Goal: Task Accomplishment & Management: Complete application form

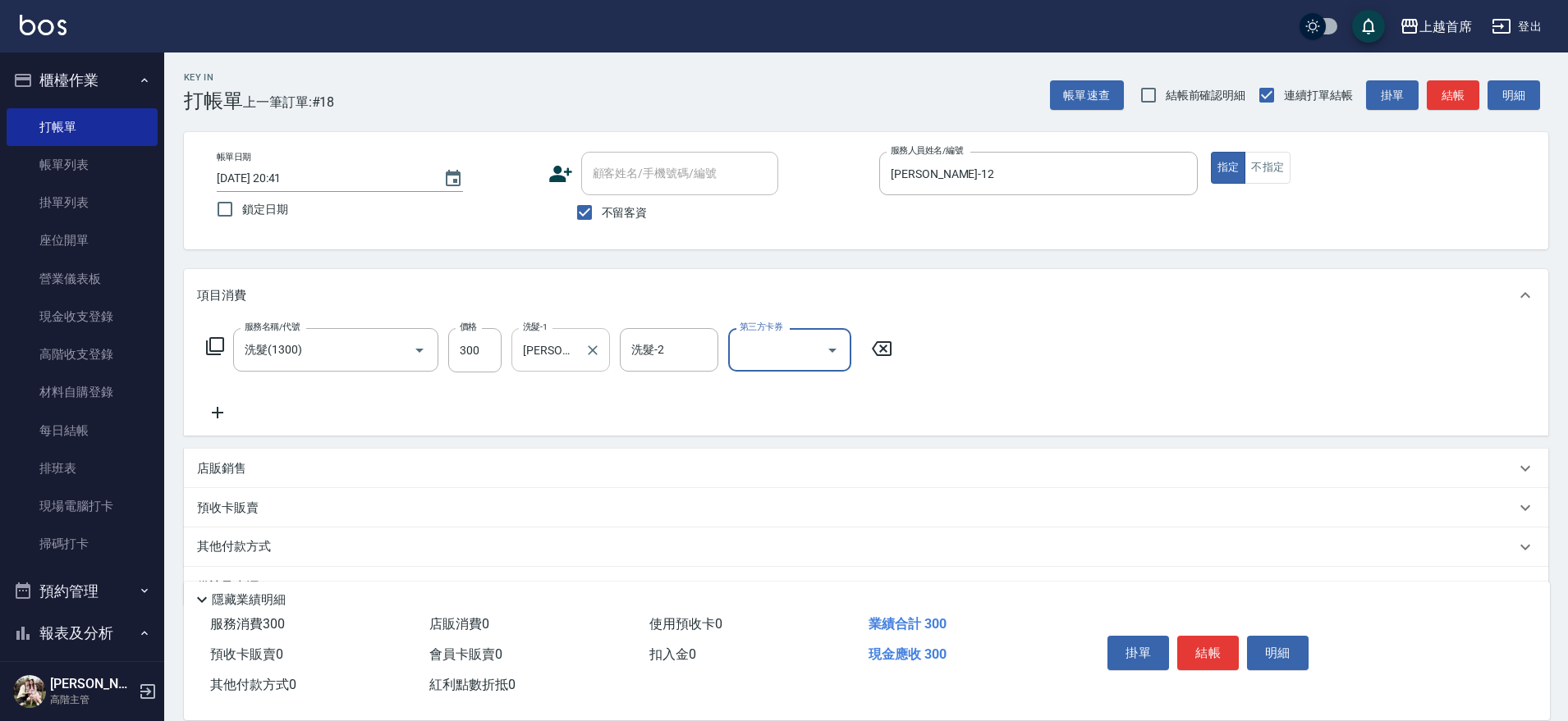
drag, startPoint x: 577, startPoint y: 334, endPoint x: 576, endPoint y: 343, distance: 9.1
click at [576, 338] on div "[PERSON_NAME]-7 洗髮-1" at bounding box center [560, 350] width 98 height 44
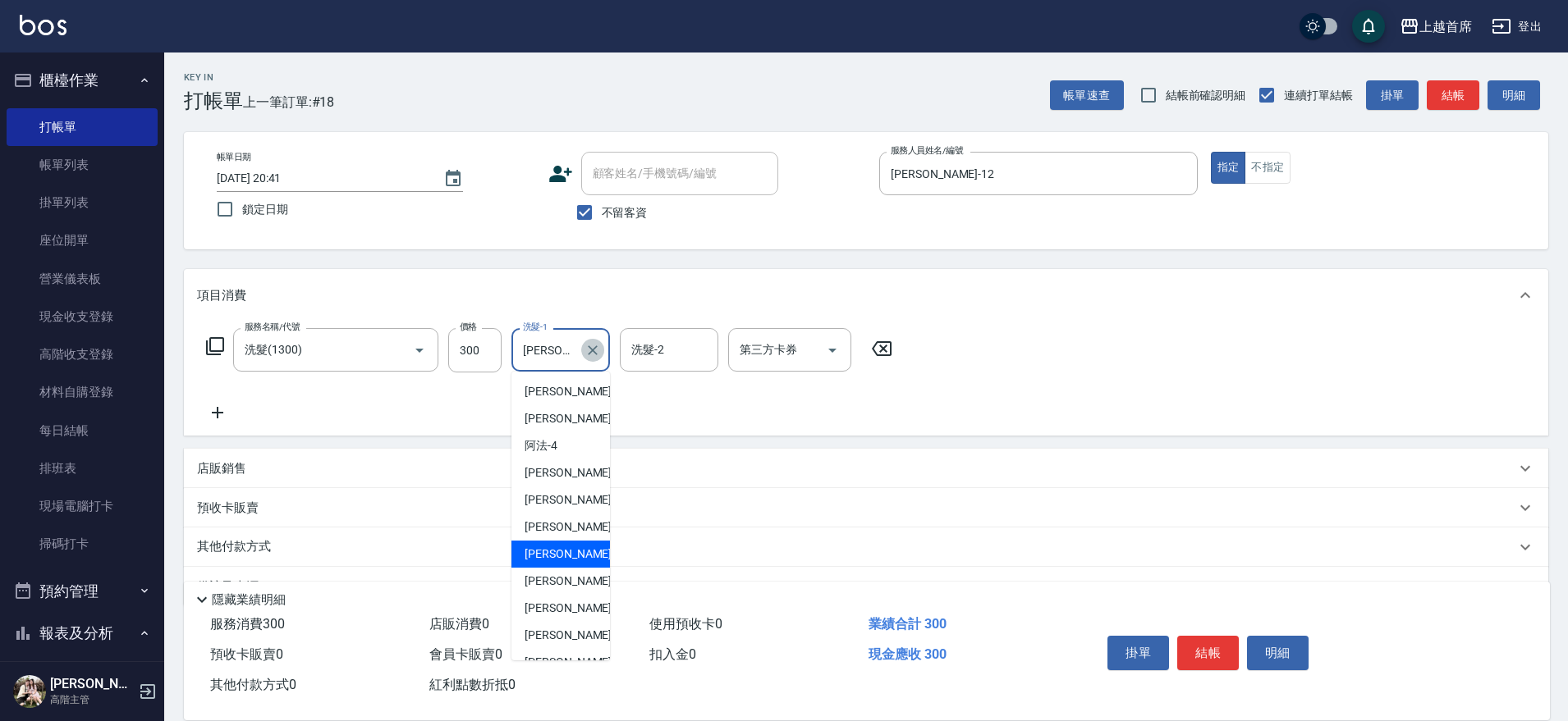
click at [592, 350] on icon "Clear" at bounding box center [593, 350] width 10 height 10
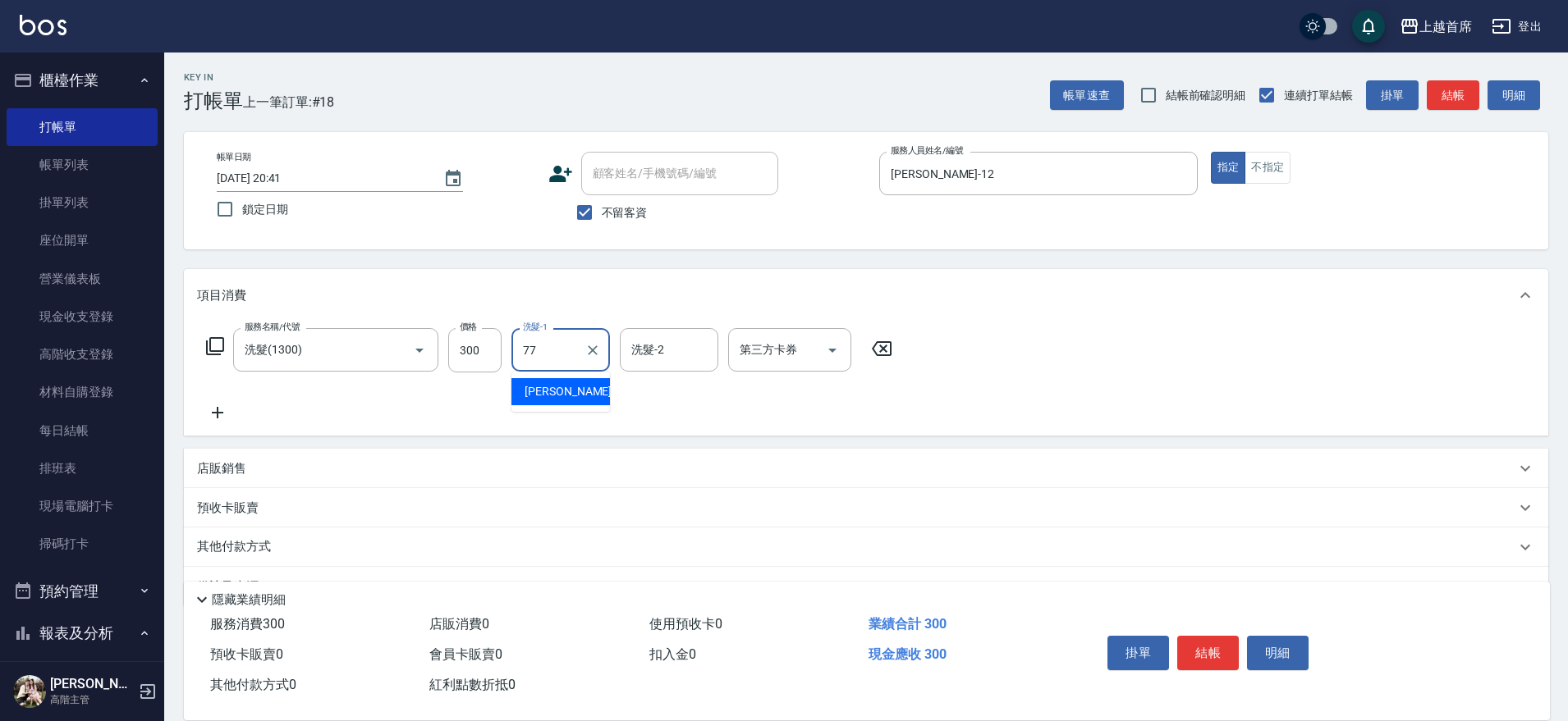
type input "[PERSON_NAME]-77"
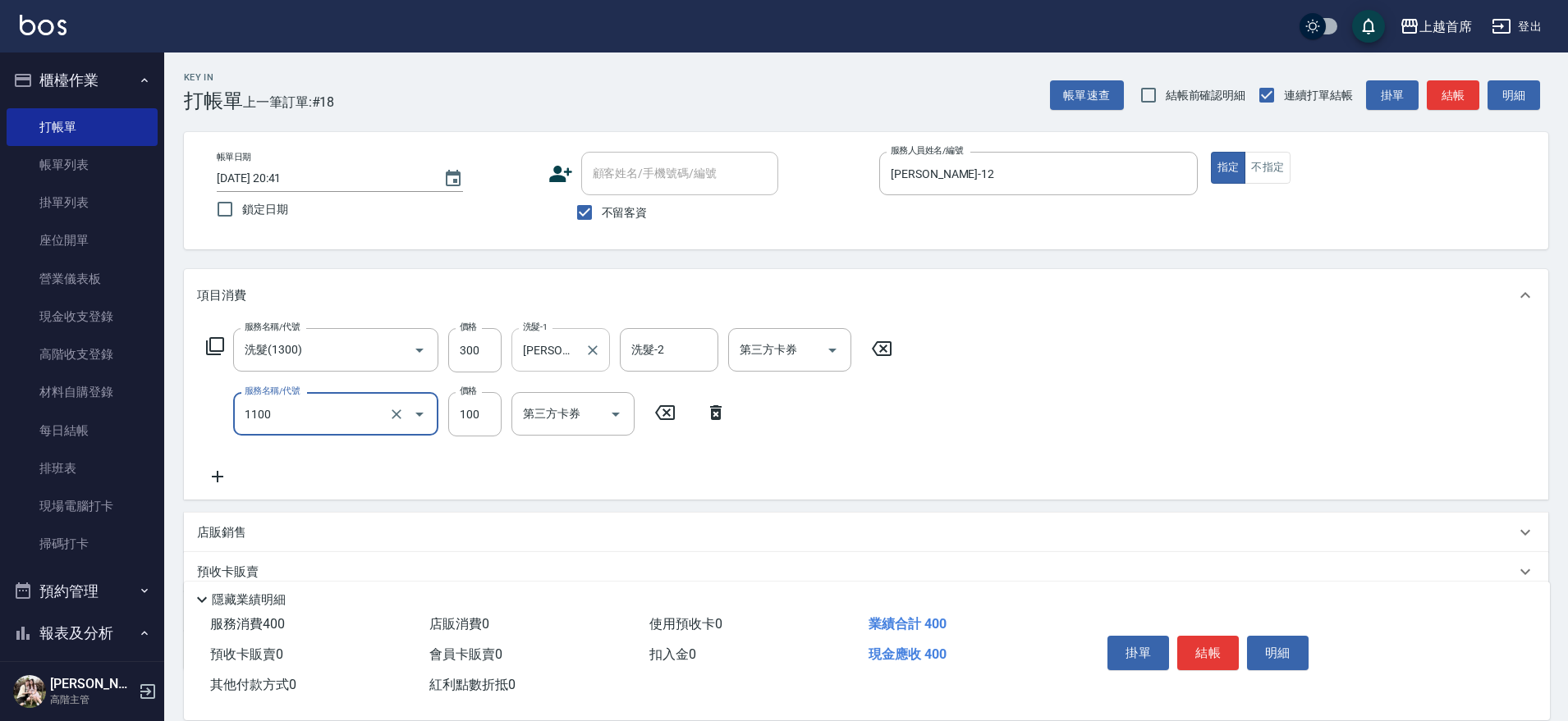
type input "造型(1100)"
type input "150"
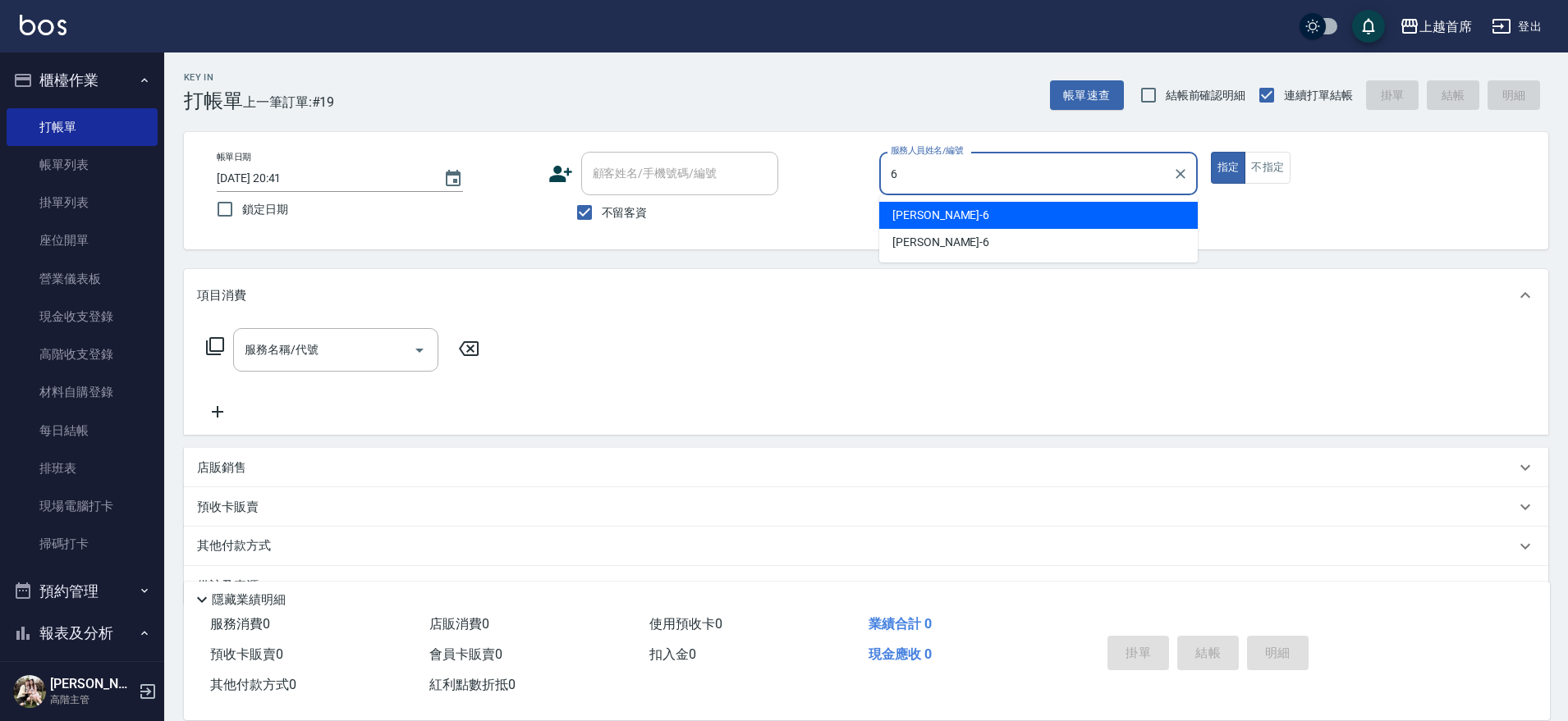
type input "6"
type button "true"
type input "Aki-6"
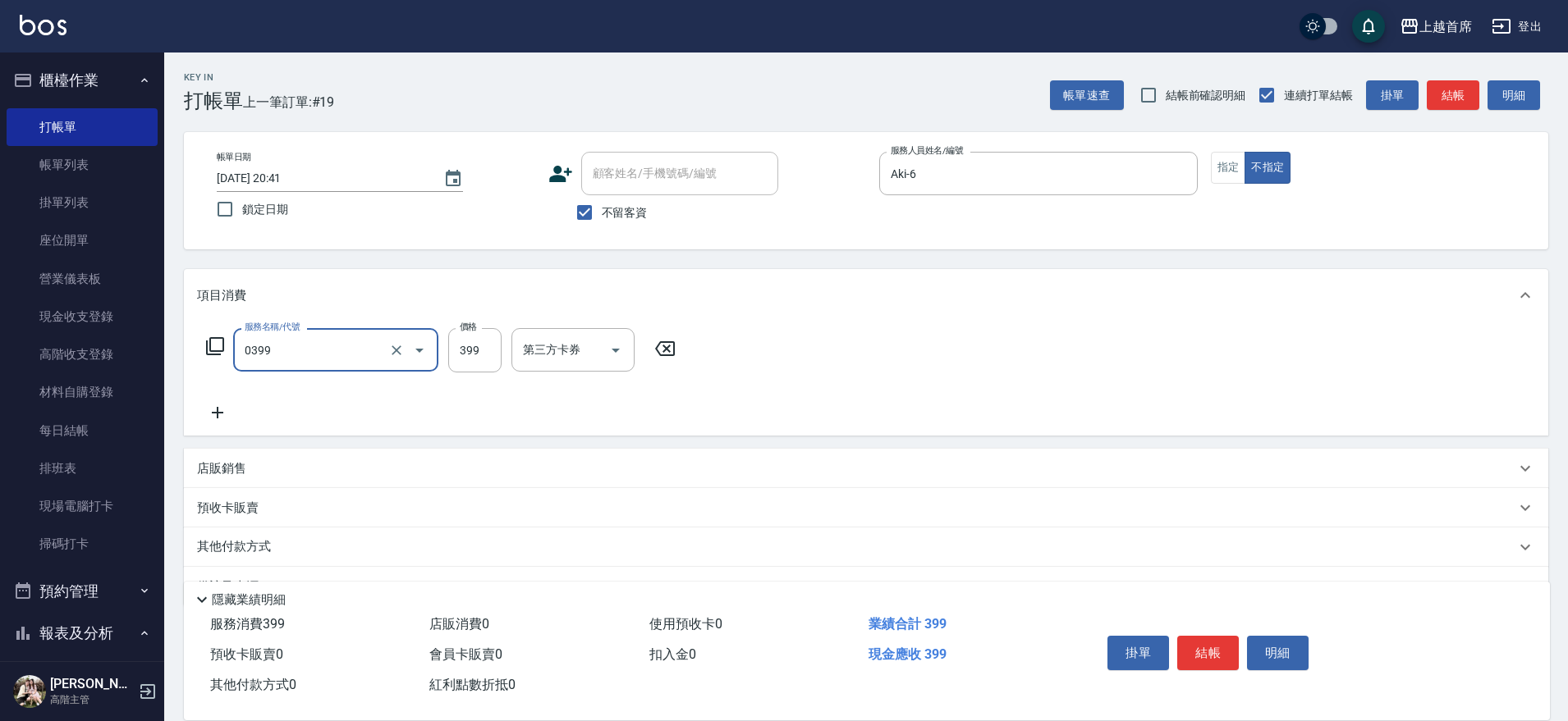
type input "海鹽洗髮(0399)"
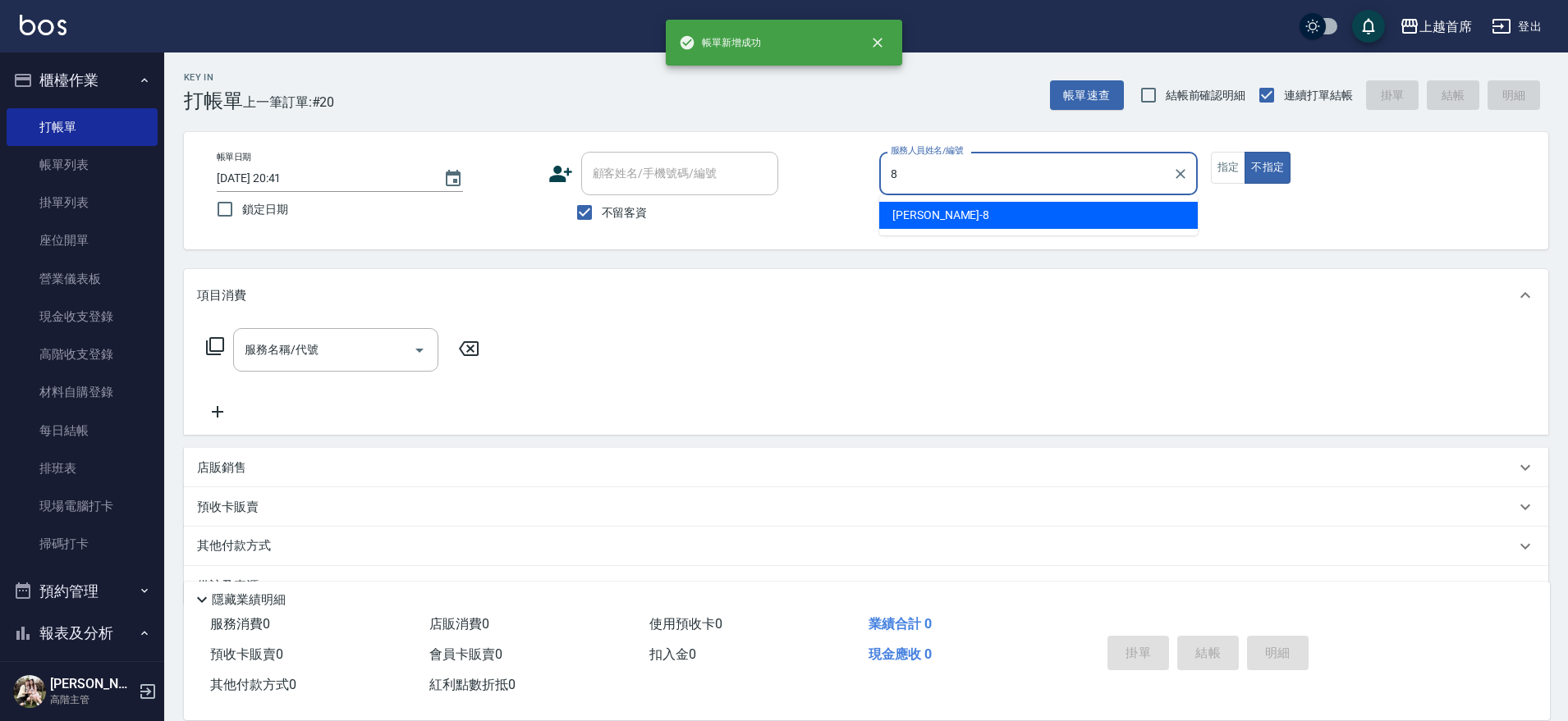
type input "8"
type button "false"
type input "[PERSON_NAME]好-8"
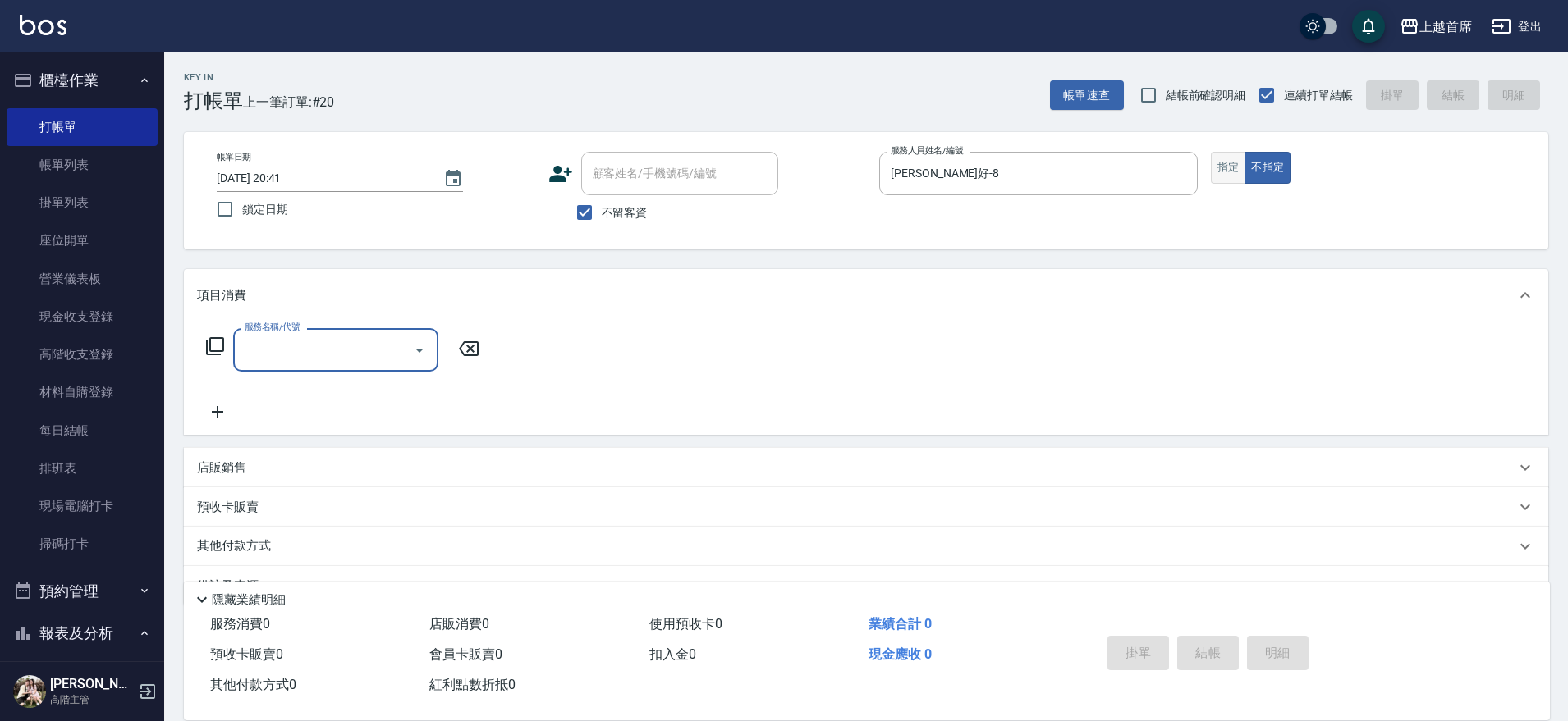
click at [1224, 168] on button "指定" at bounding box center [1229, 168] width 35 height 32
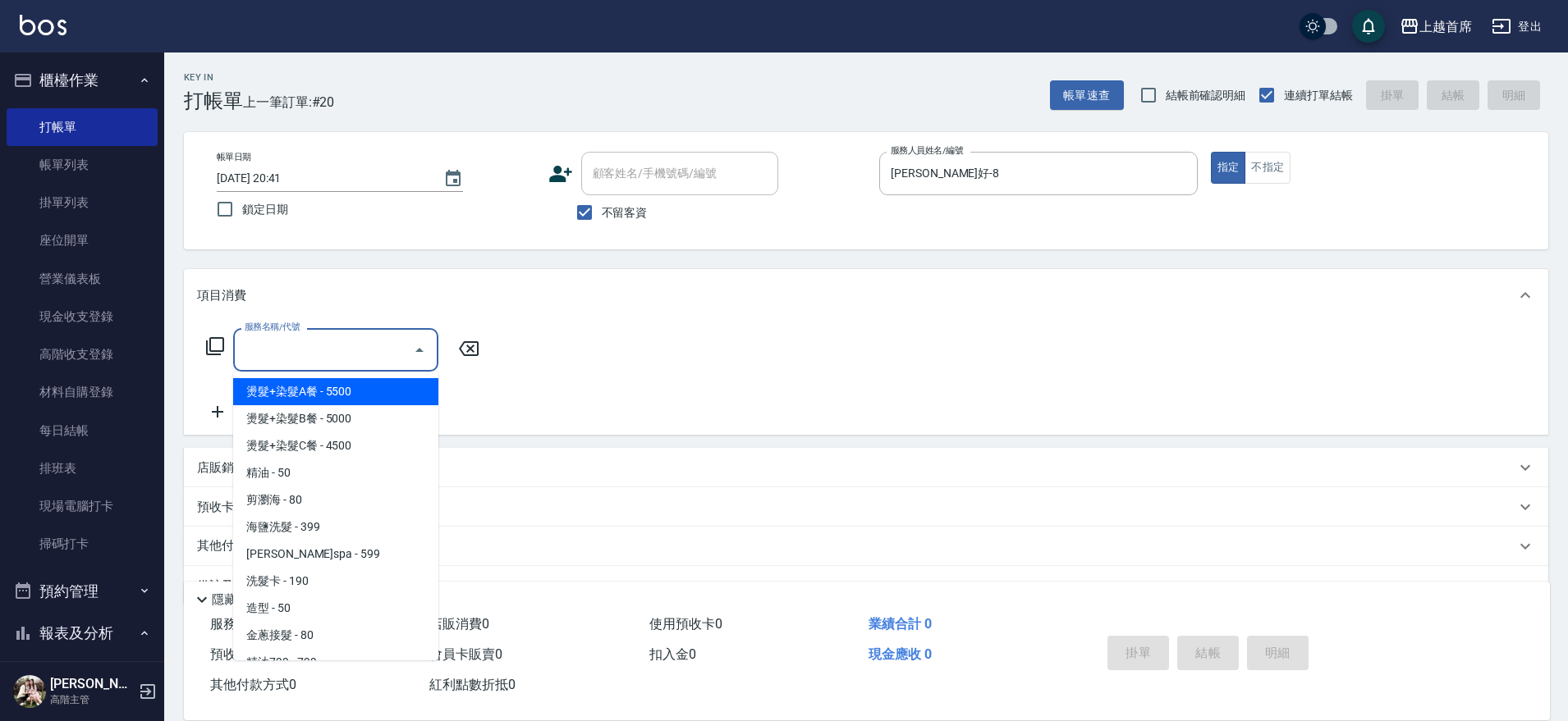
click at [320, 350] on input "服務名稱/代號" at bounding box center [323, 350] width 166 height 29
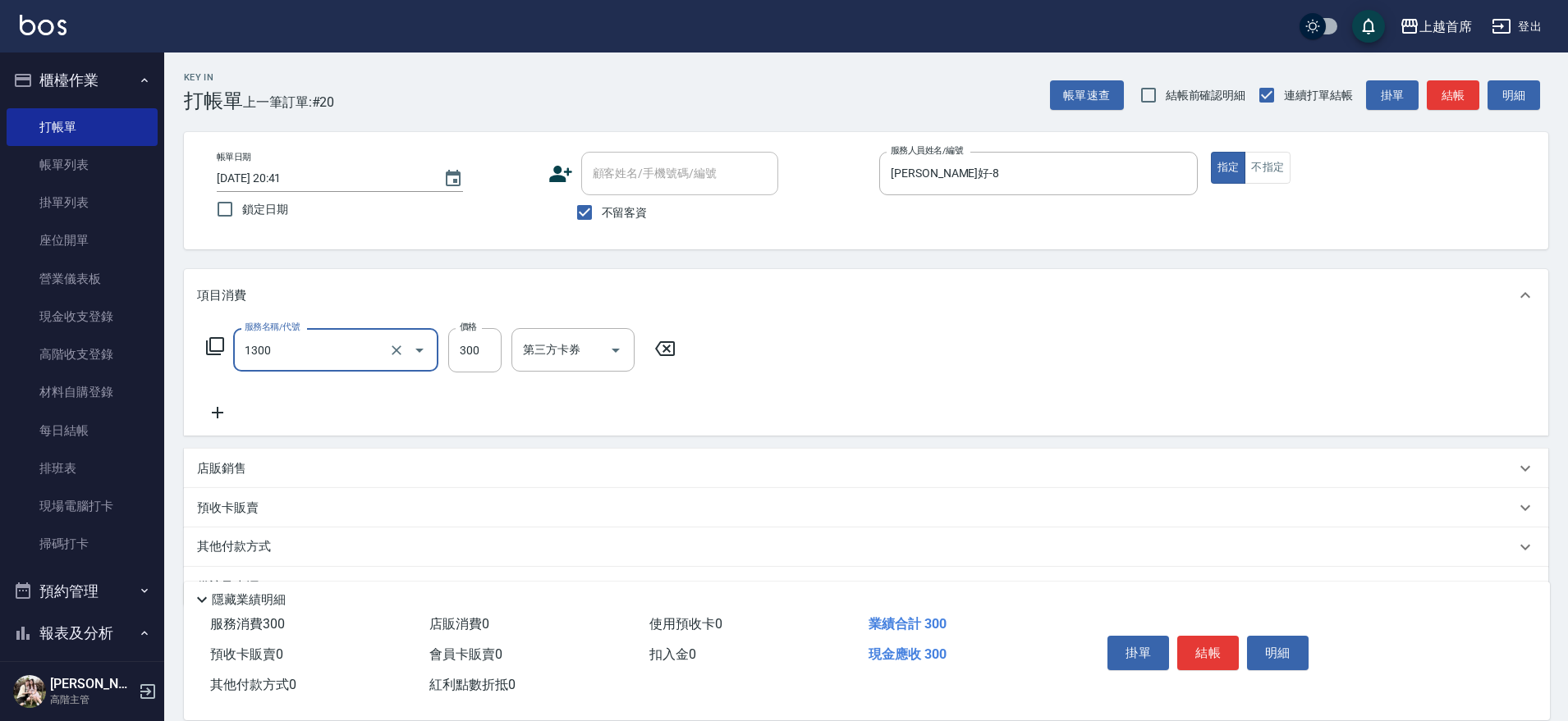
type input "洗髮(1300)"
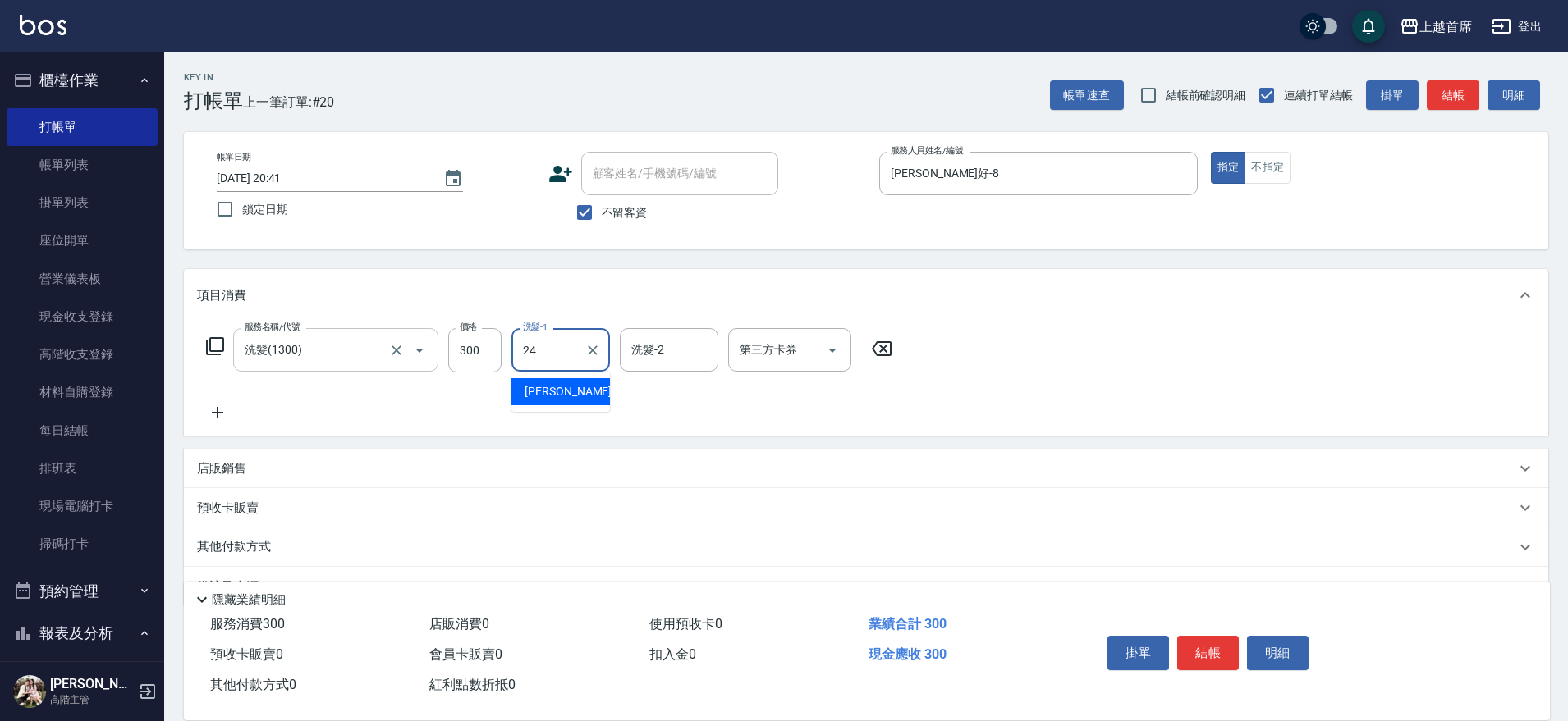
type input "[PERSON_NAME]-24"
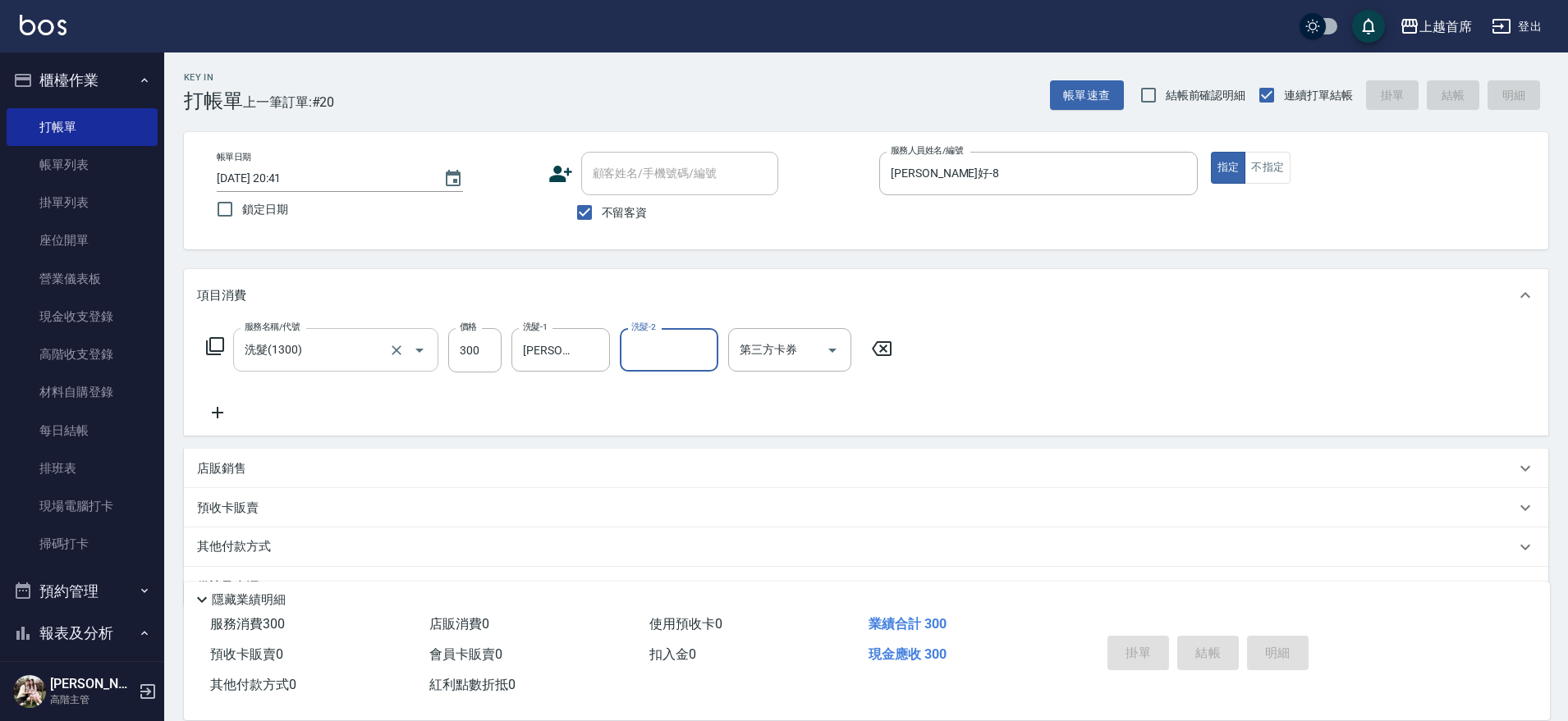
type input "[DATE] 20:42"
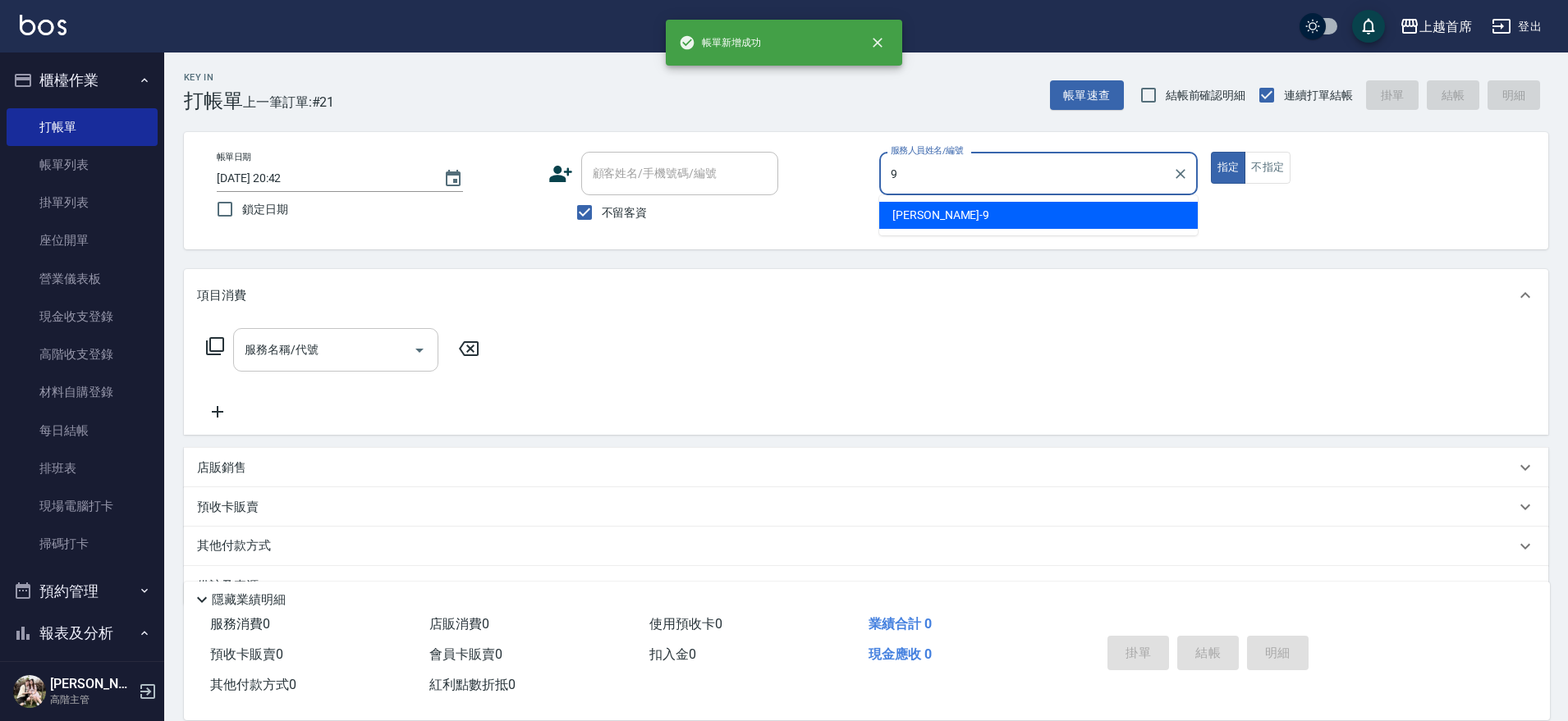
type input "[PERSON_NAME]-9"
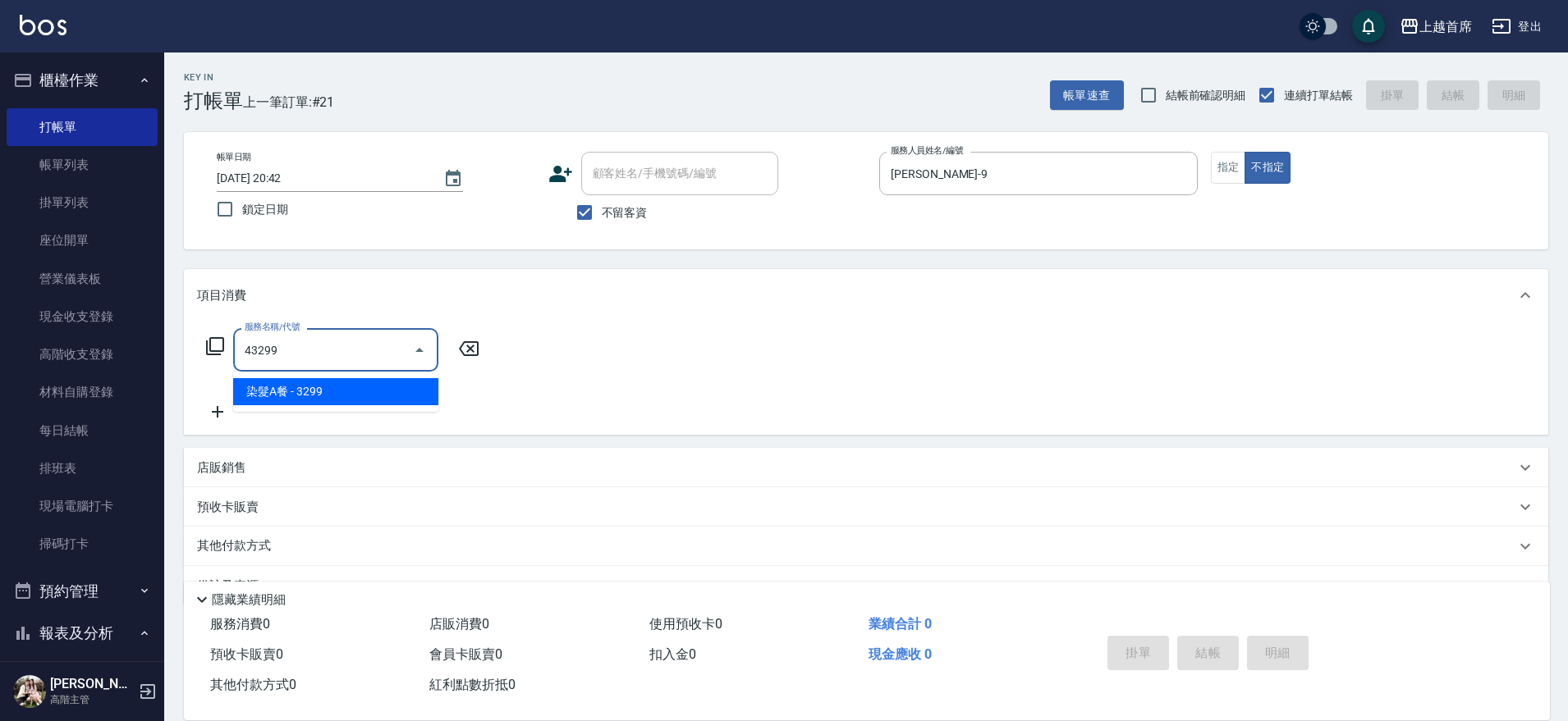
type input "染髮A餐(43299)"
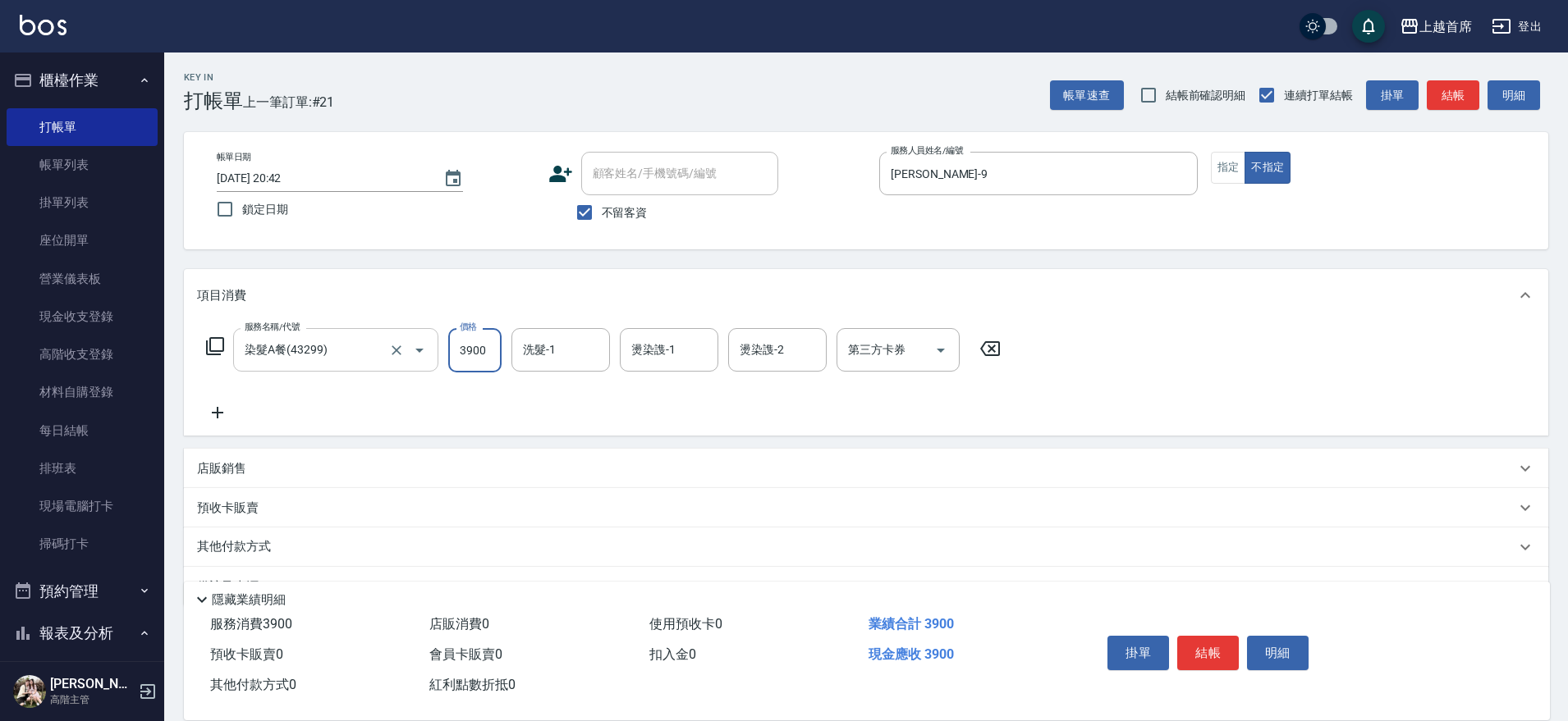
type input "3900"
type input "[PERSON_NAME]-39"
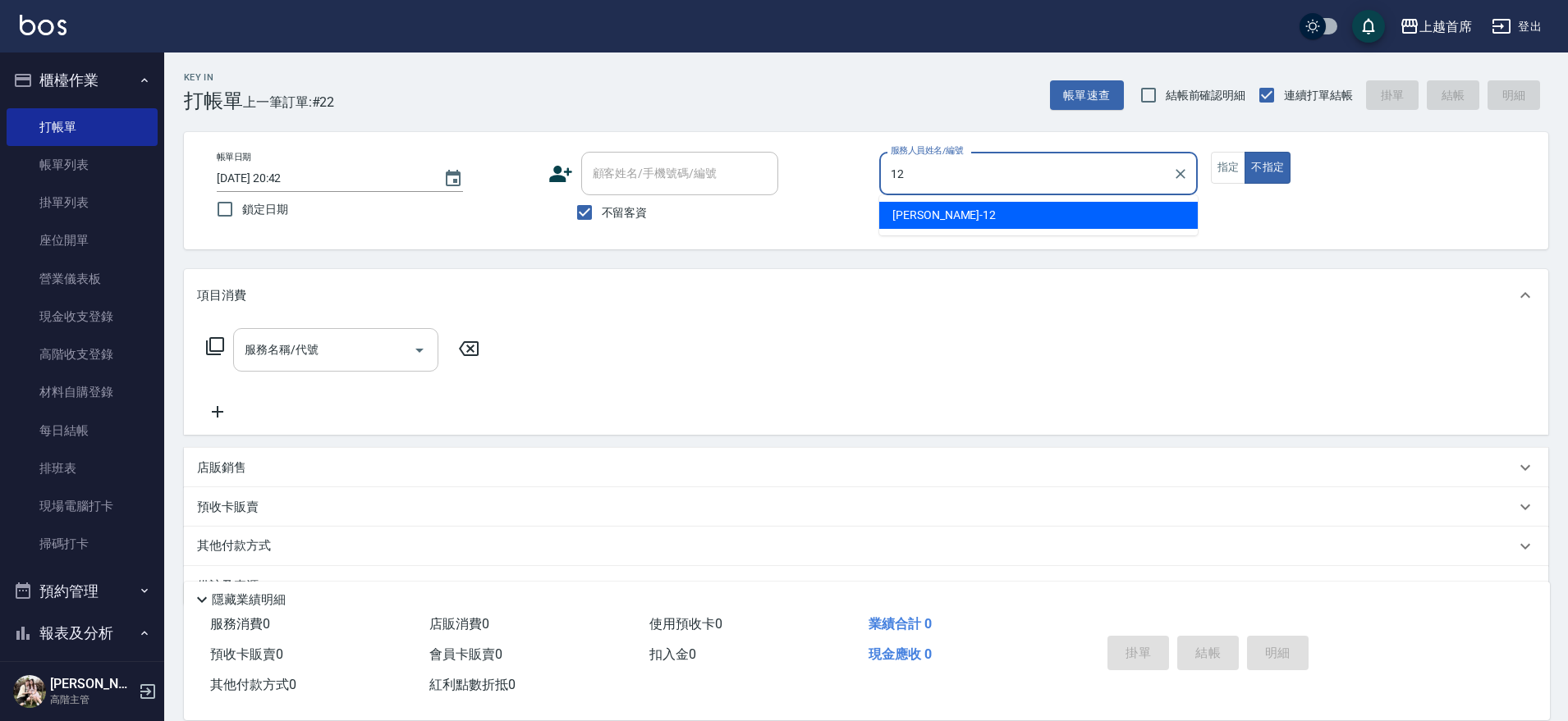
type input "[PERSON_NAME]-12"
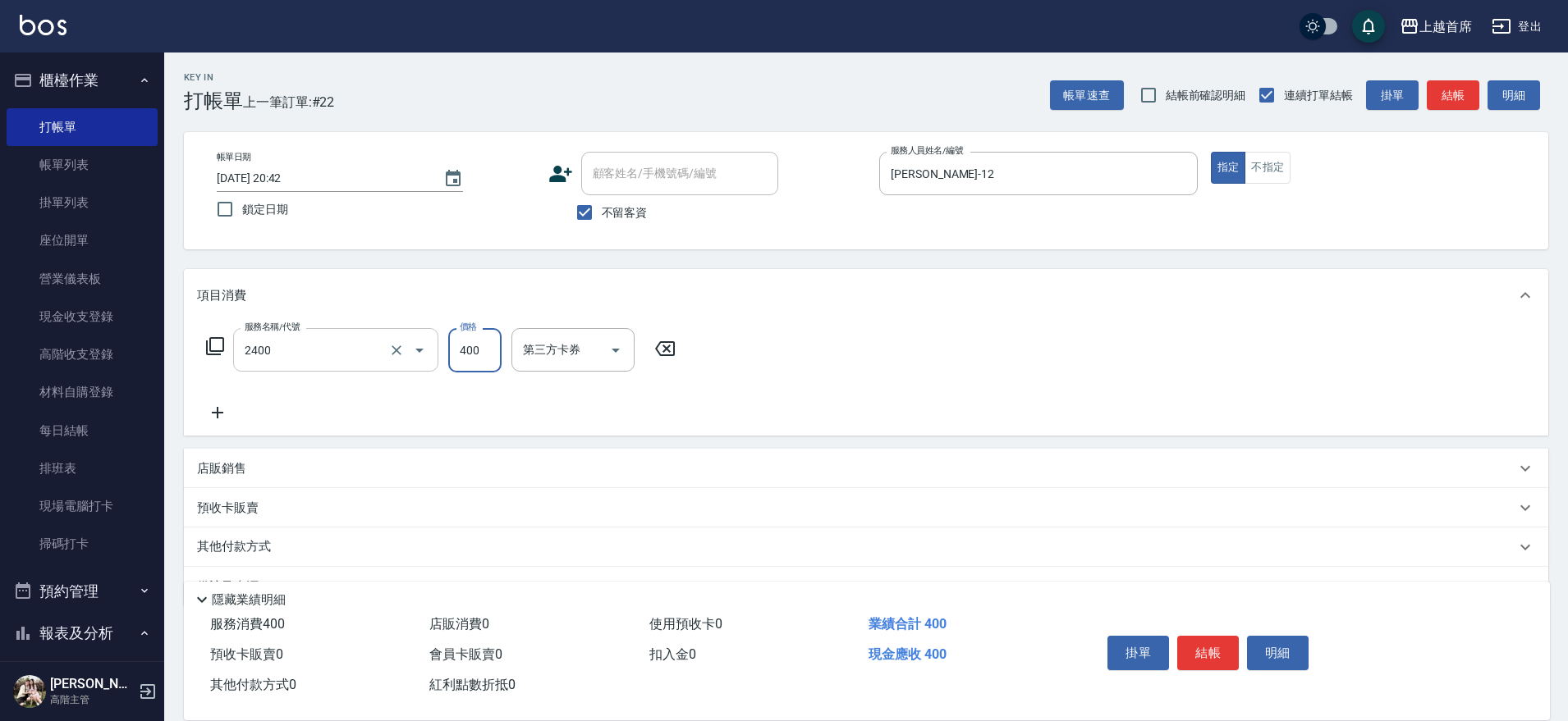
type input "指定一般洗剪400(2400)"
type input "[PERSON_NAME]-77"
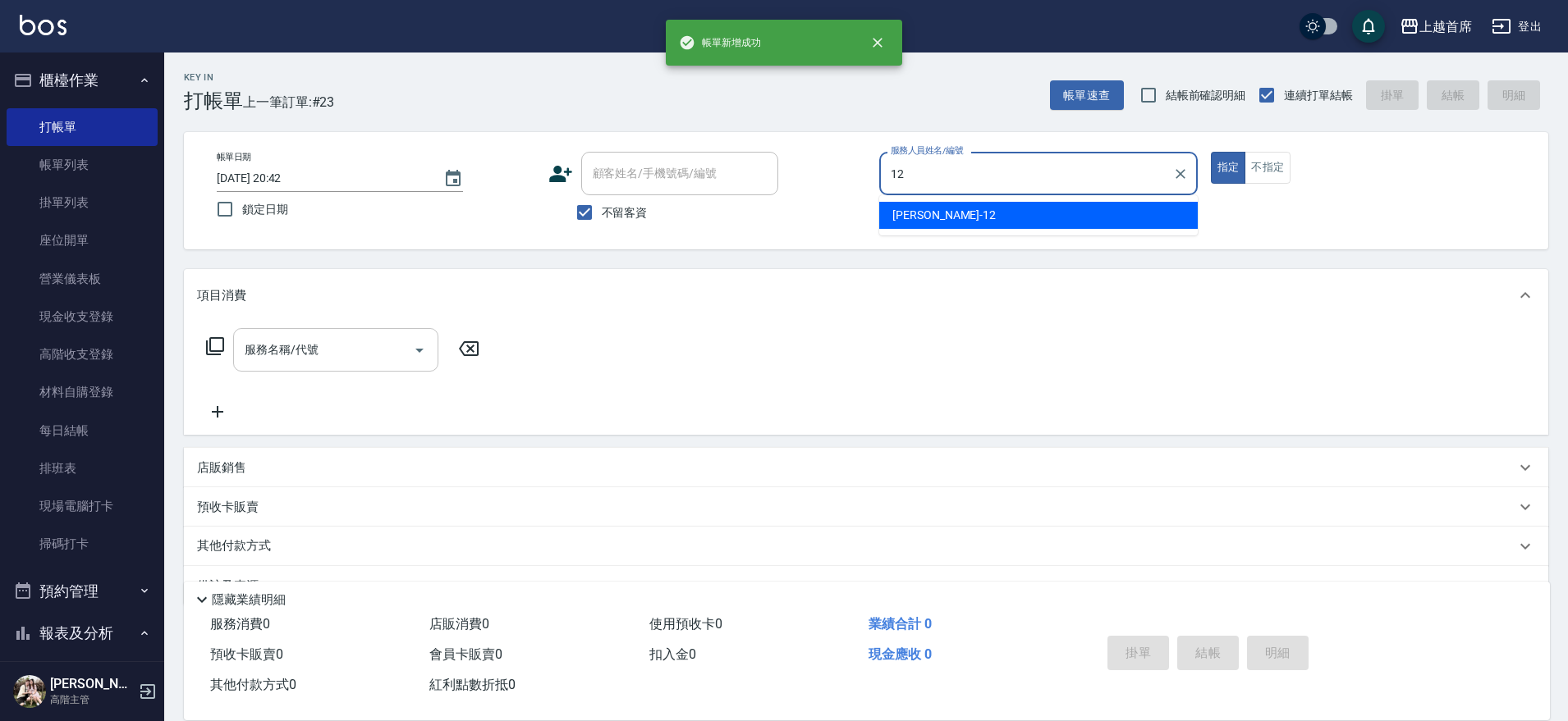
type input "[PERSON_NAME]-12"
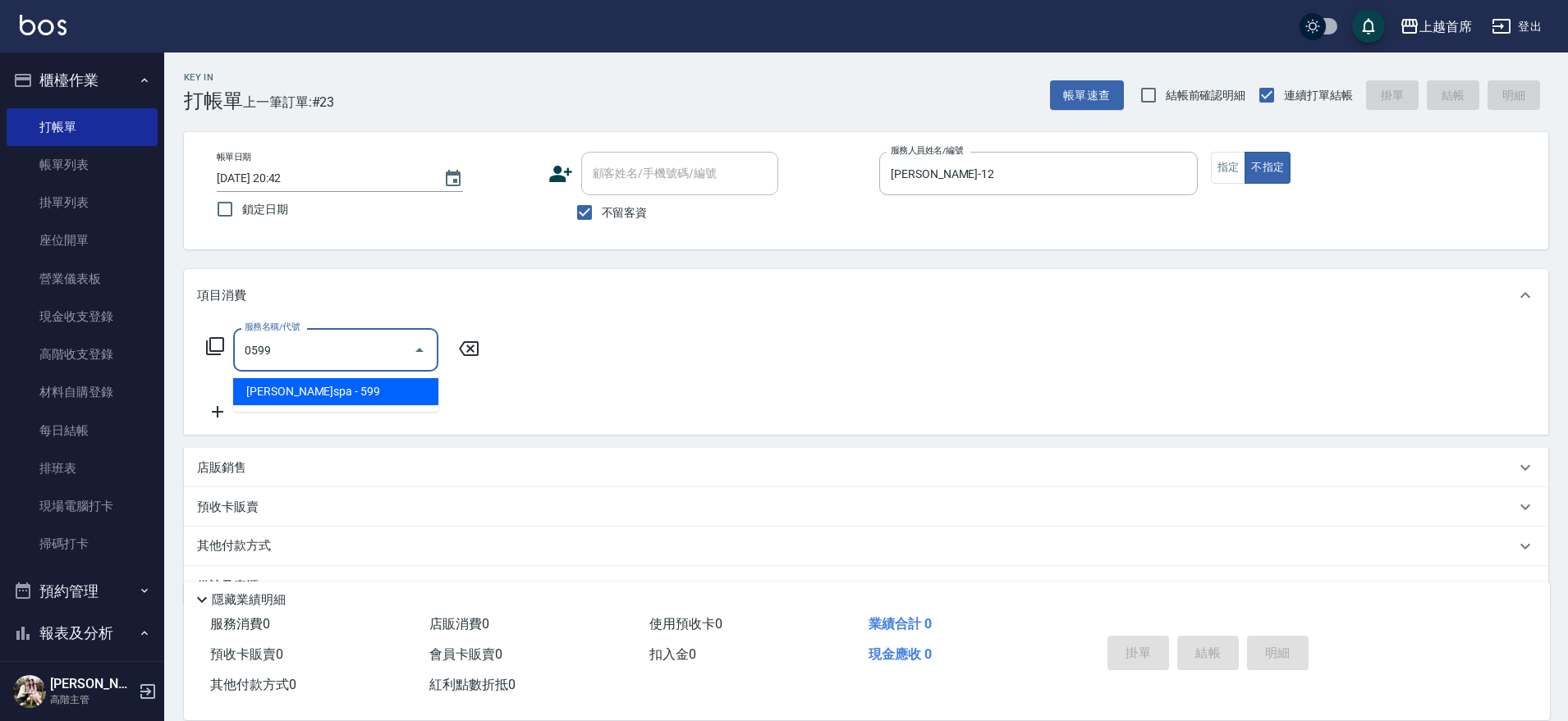
type input "[PERSON_NAME]spa(0599)"
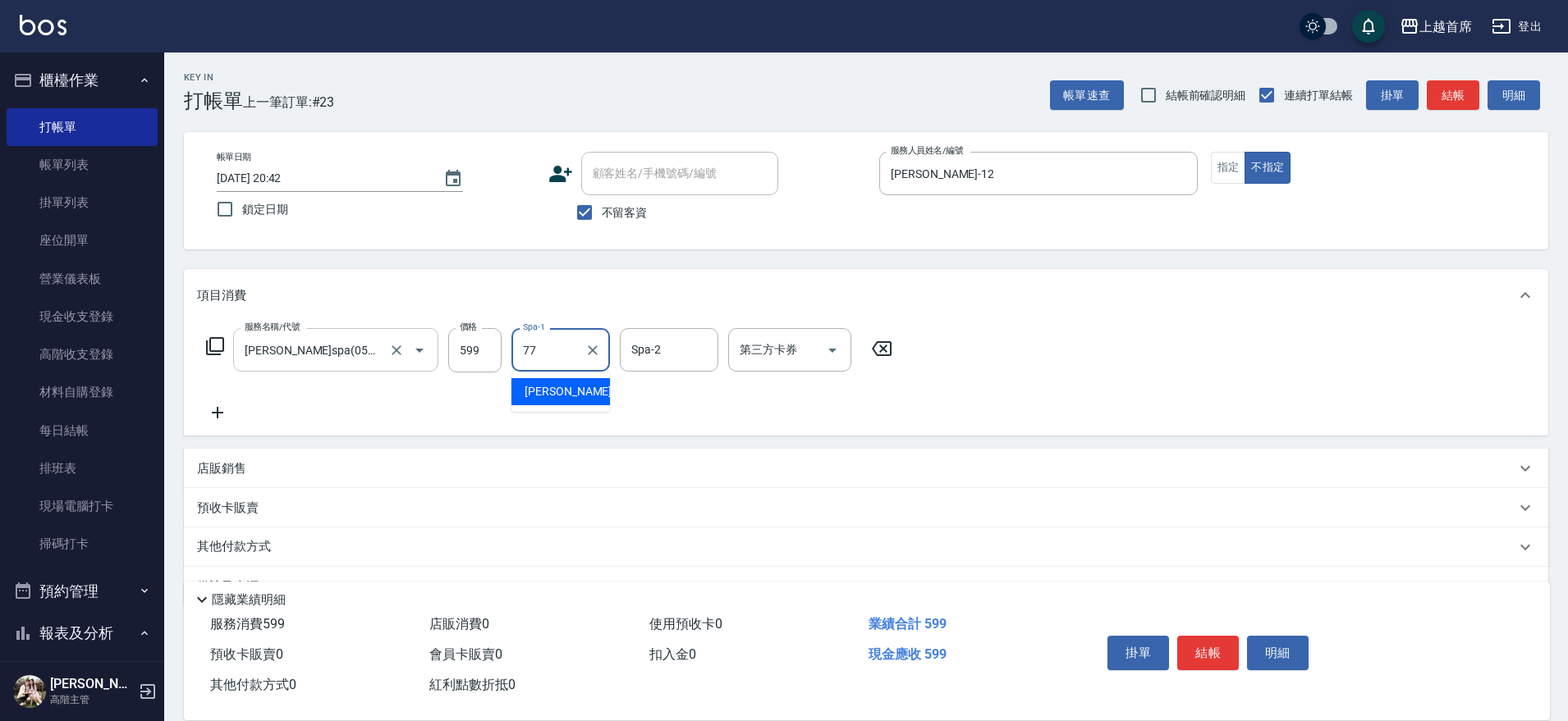
type input "[PERSON_NAME]-77"
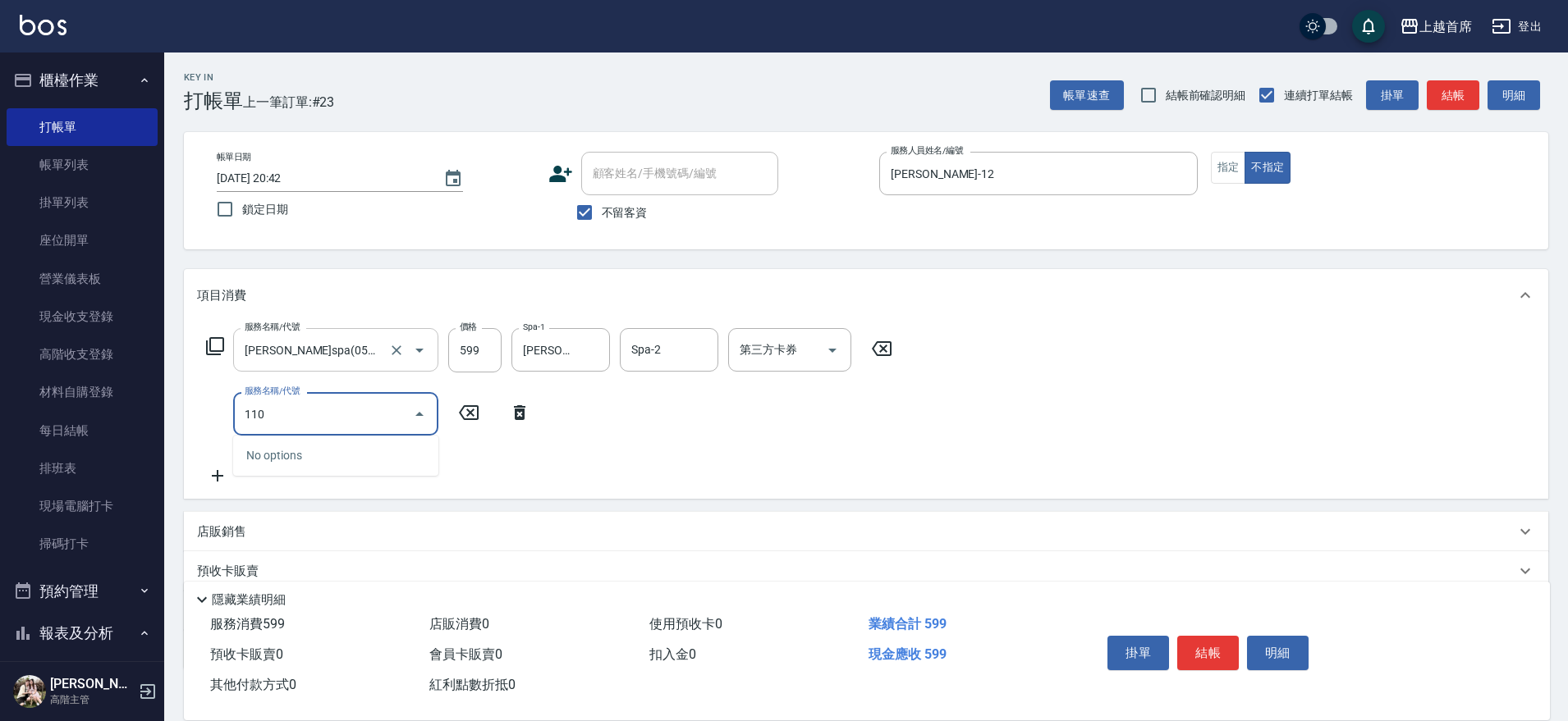
type input "1100"
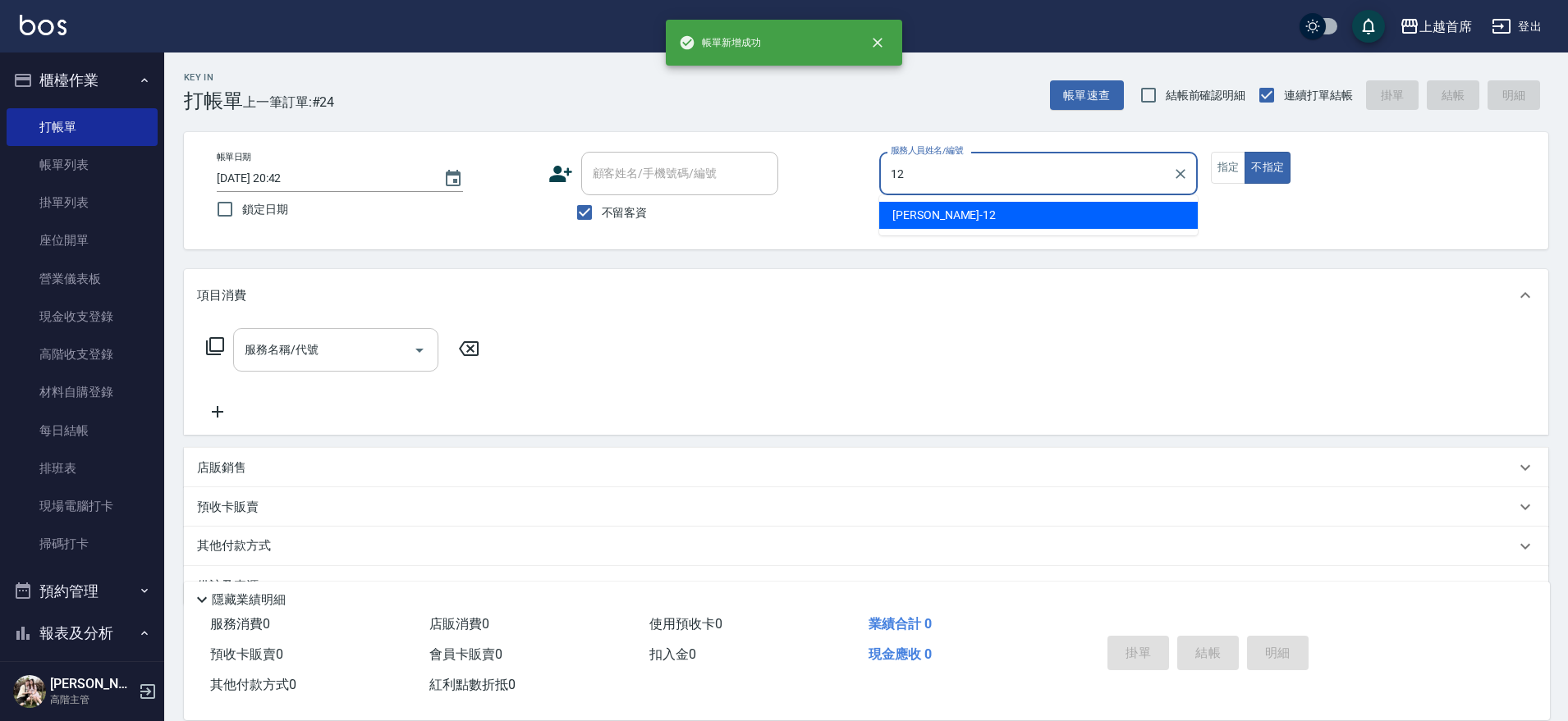
type input "[PERSON_NAME]-12"
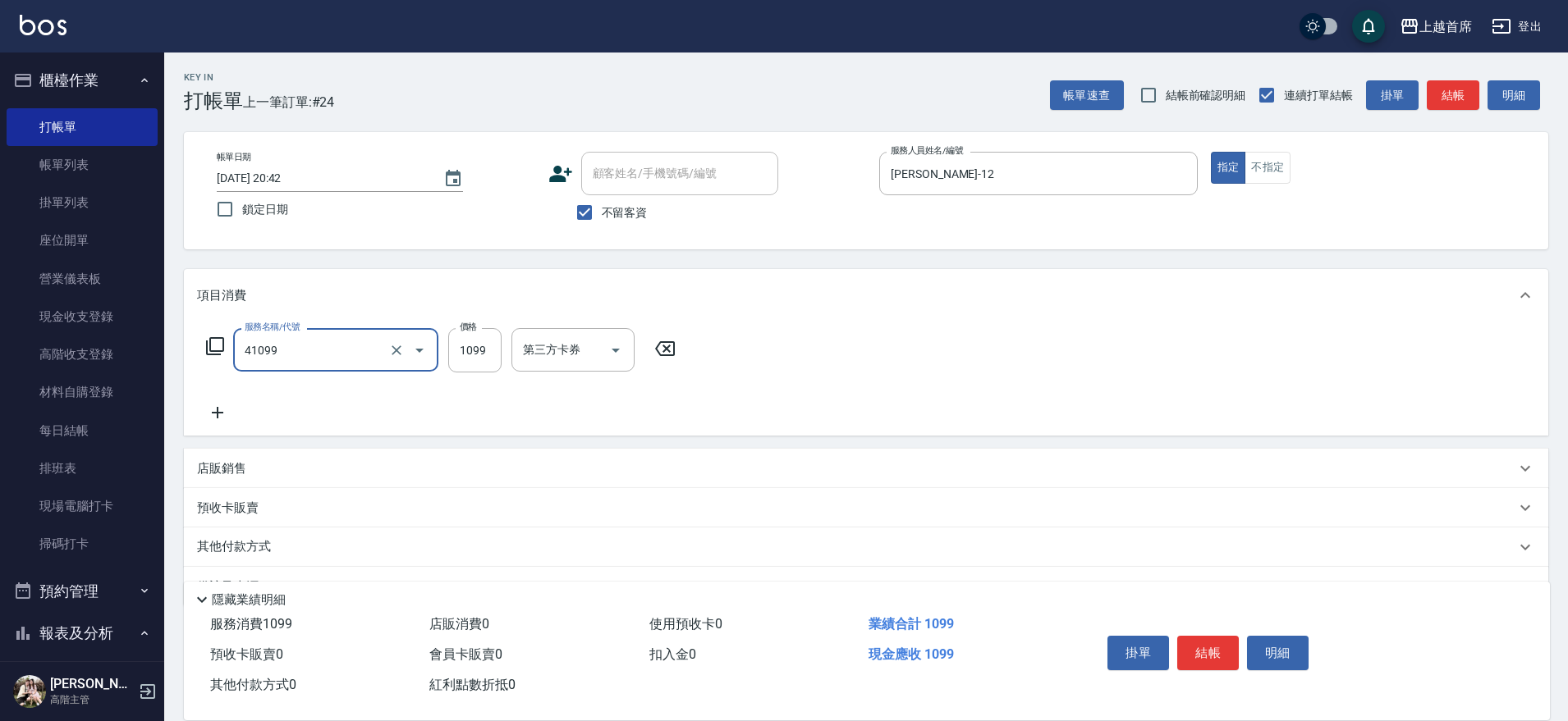
type input "加長染髮(41099)"
type input "1199"
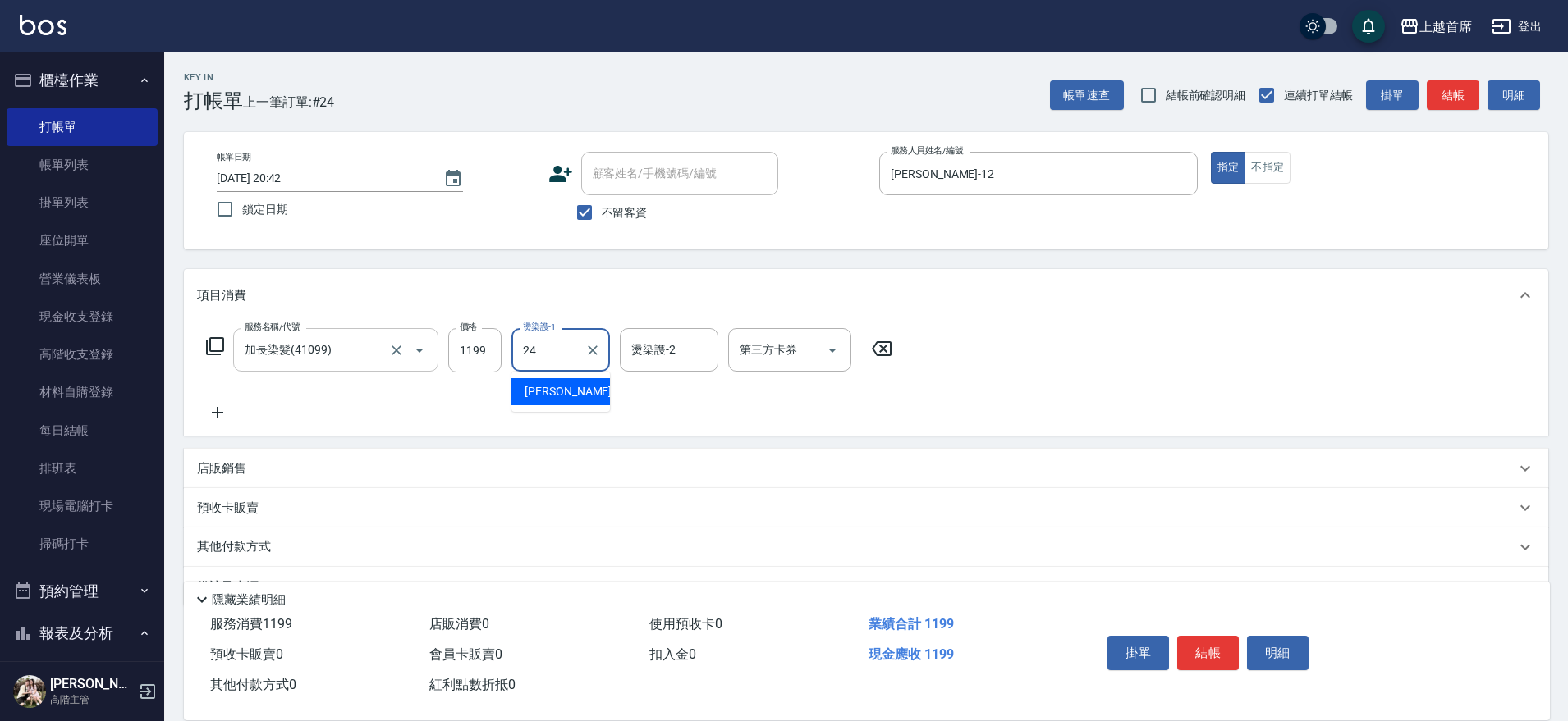
type input "[PERSON_NAME]-24"
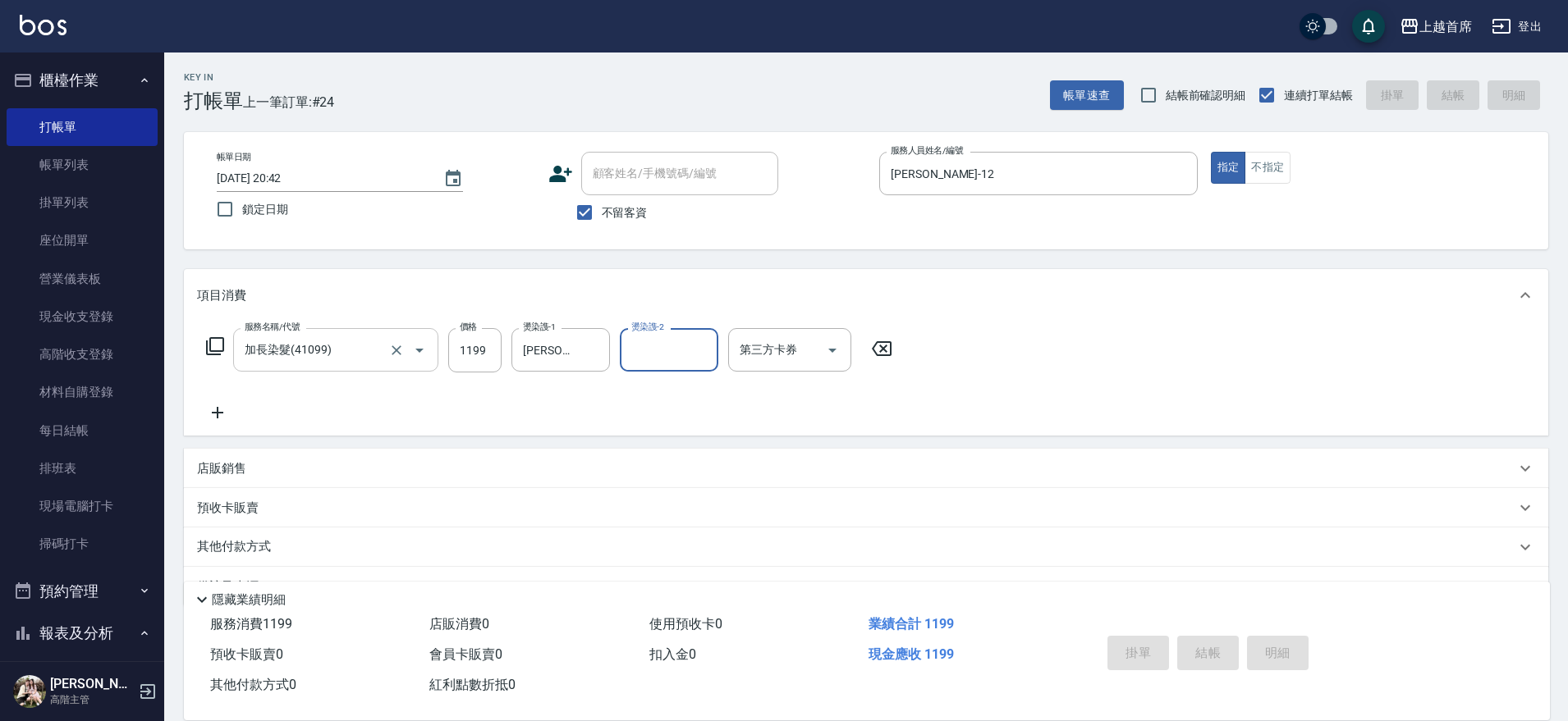
type input "[DATE] 20:43"
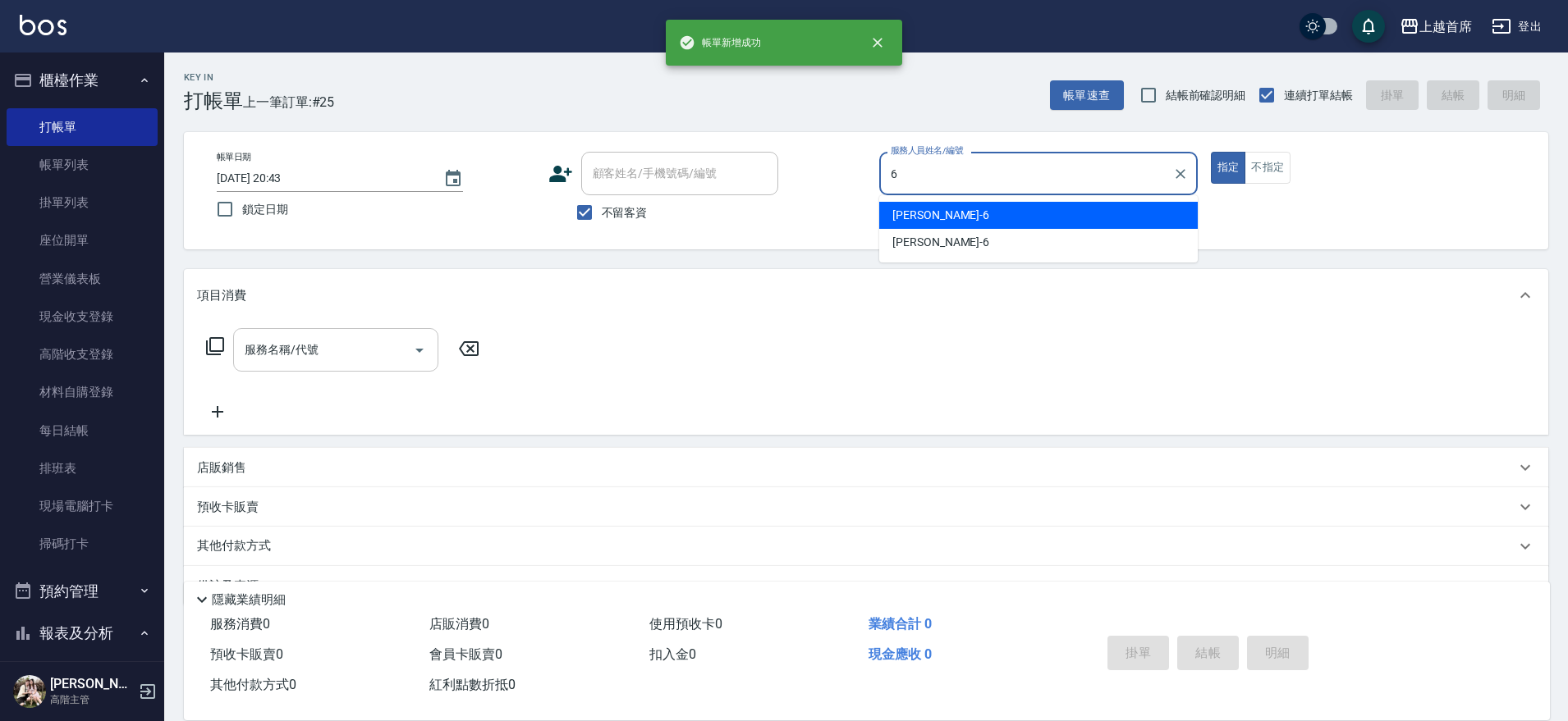
type input "Aki-6"
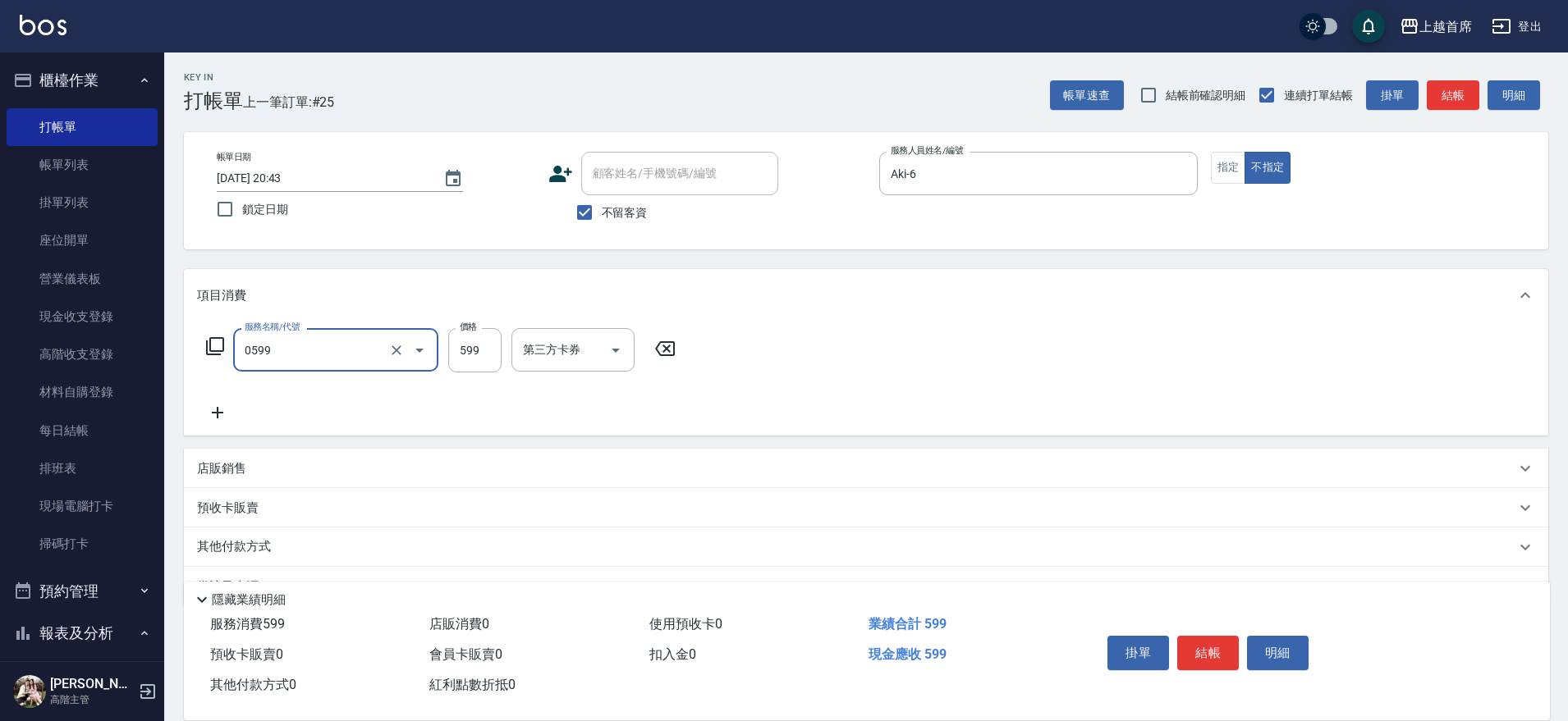
type input "[PERSON_NAME]spa(0599)"
type input "20"
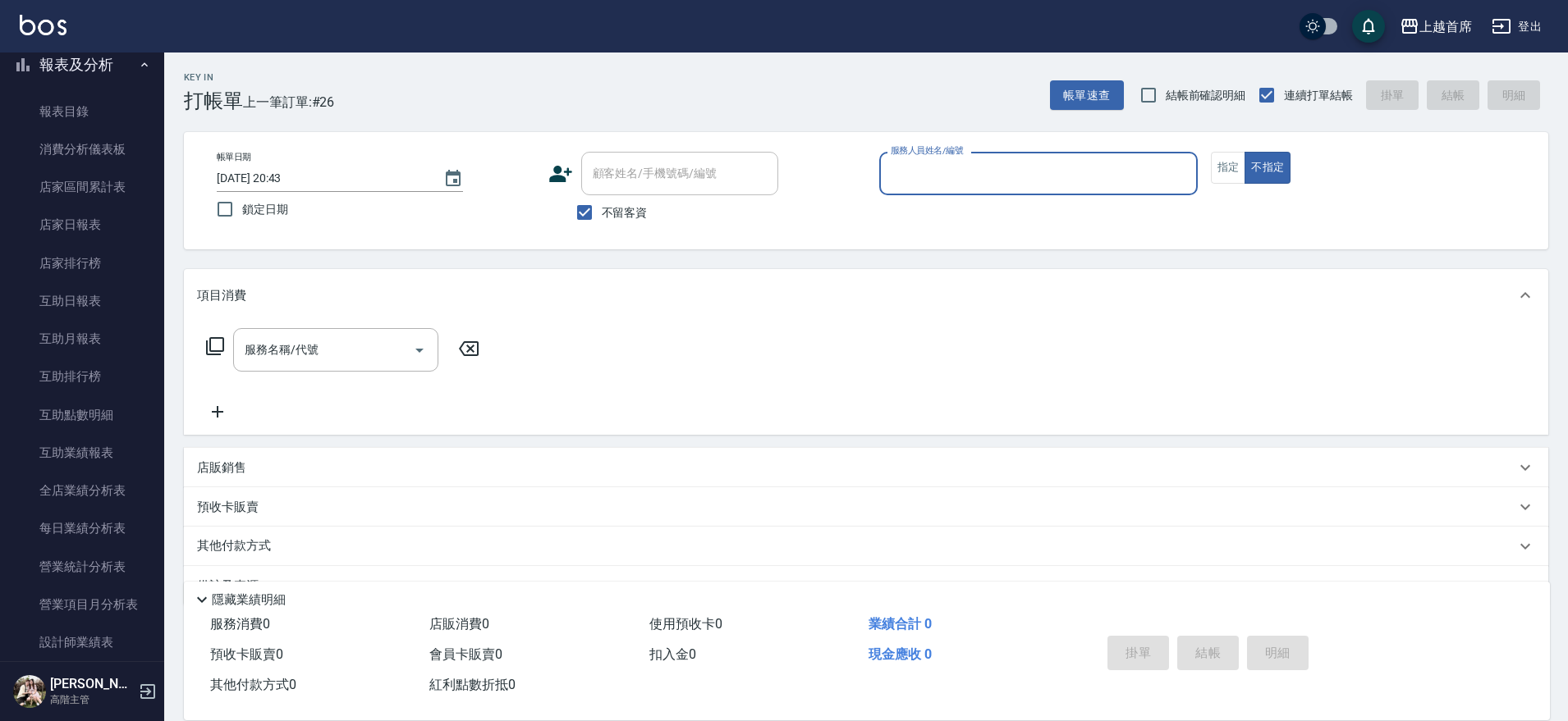
scroll to position [559, 0]
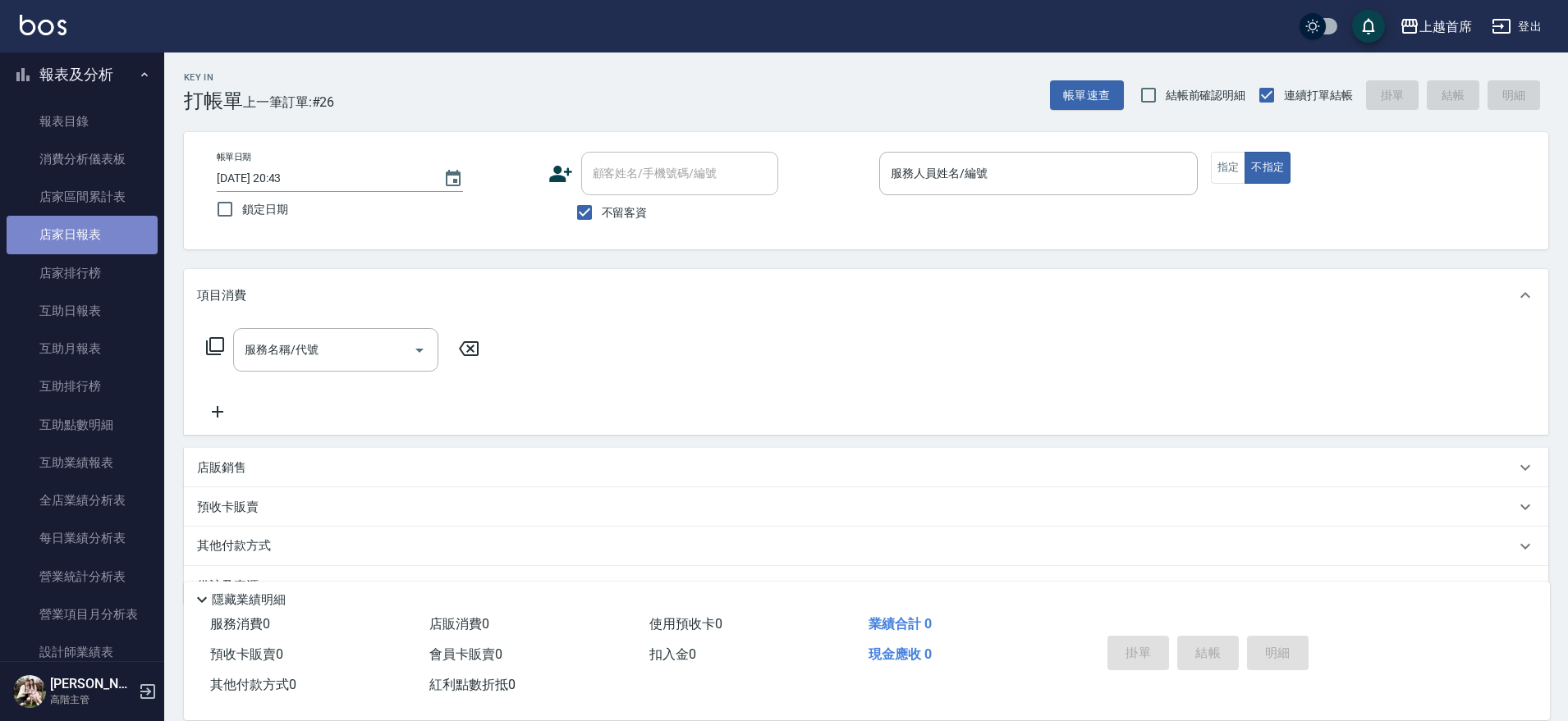
click at [88, 238] on link "店家日報表" at bounding box center [82, 234] width 151 height 38
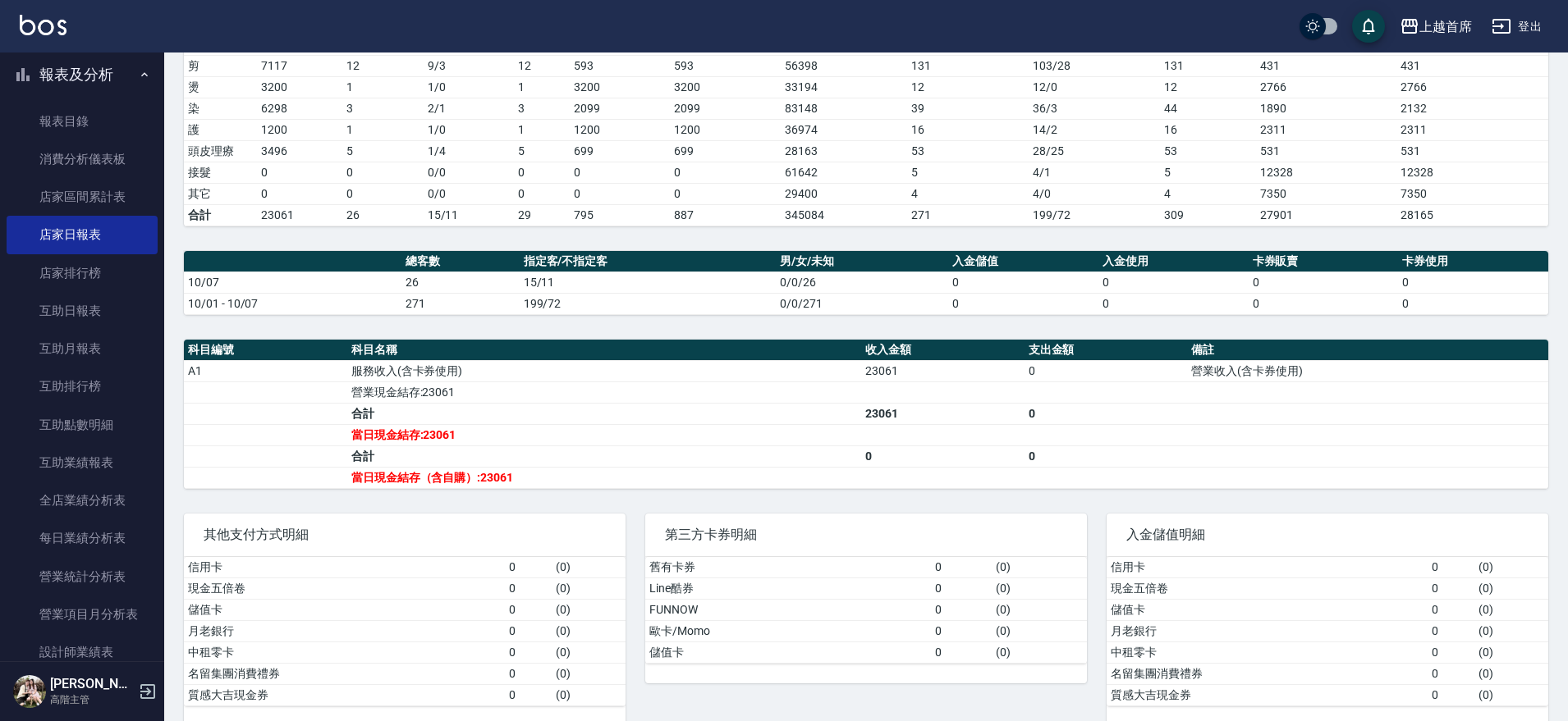
scroll to position [299, 0]
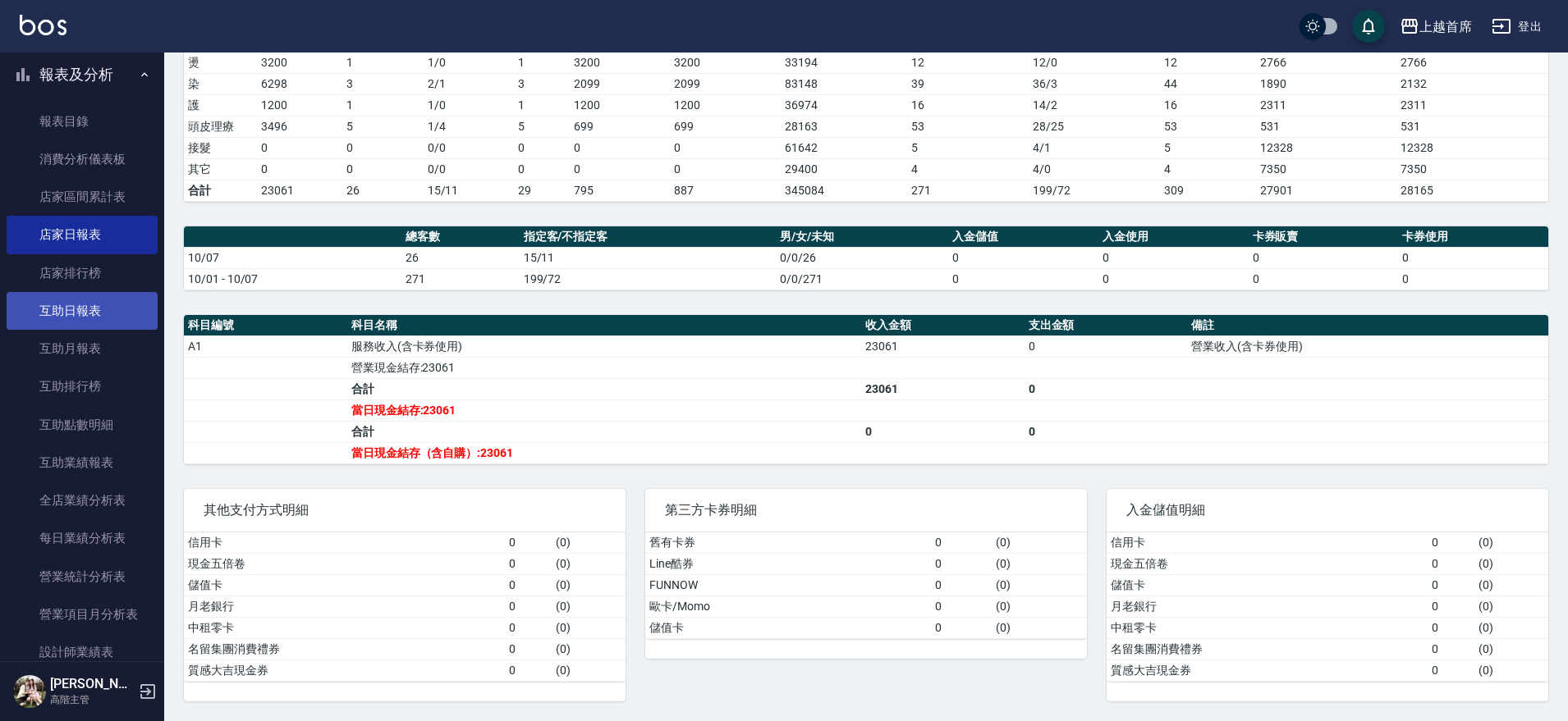
click at [121, 303] on link "互助日報表" at bounding box center [82, 311] width 151 height 38
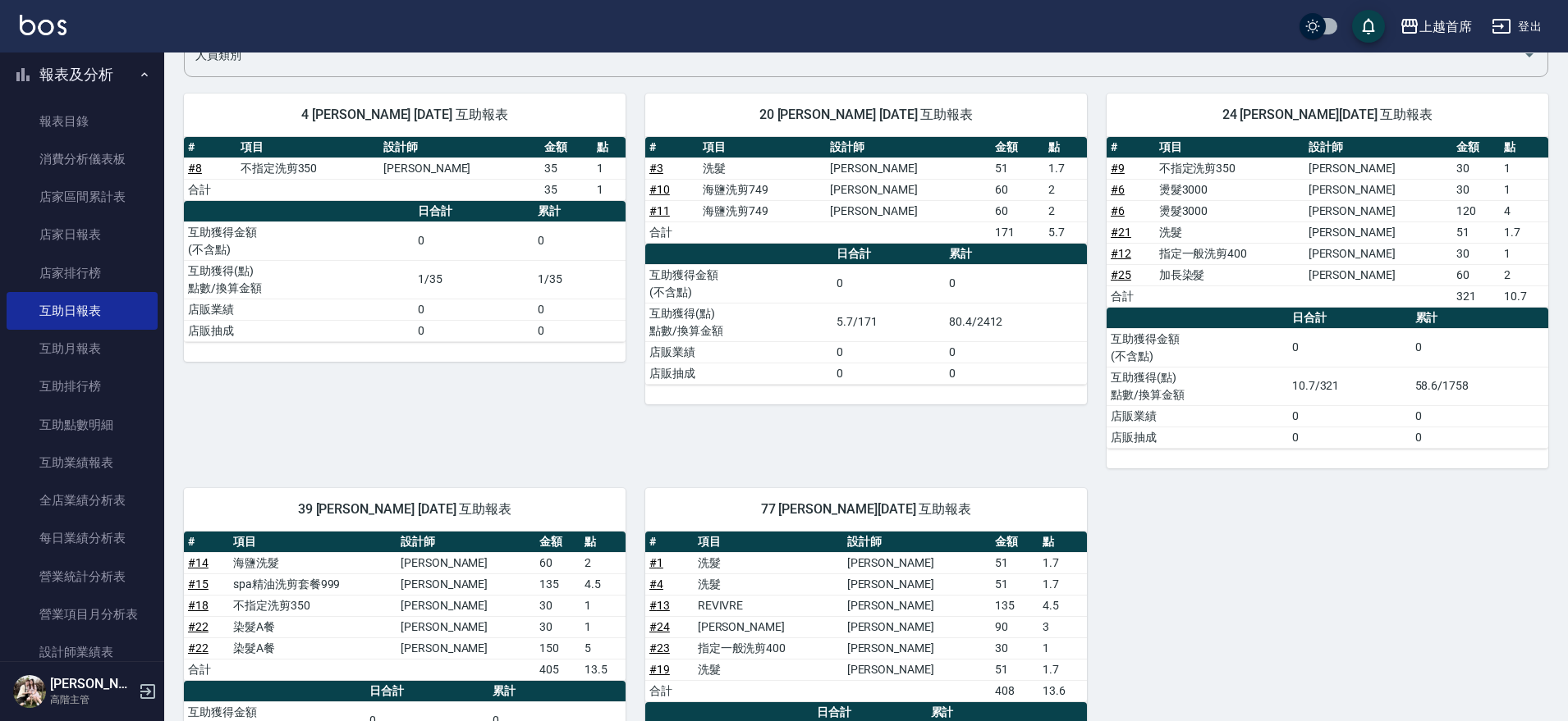
scroll to position [150, 0]
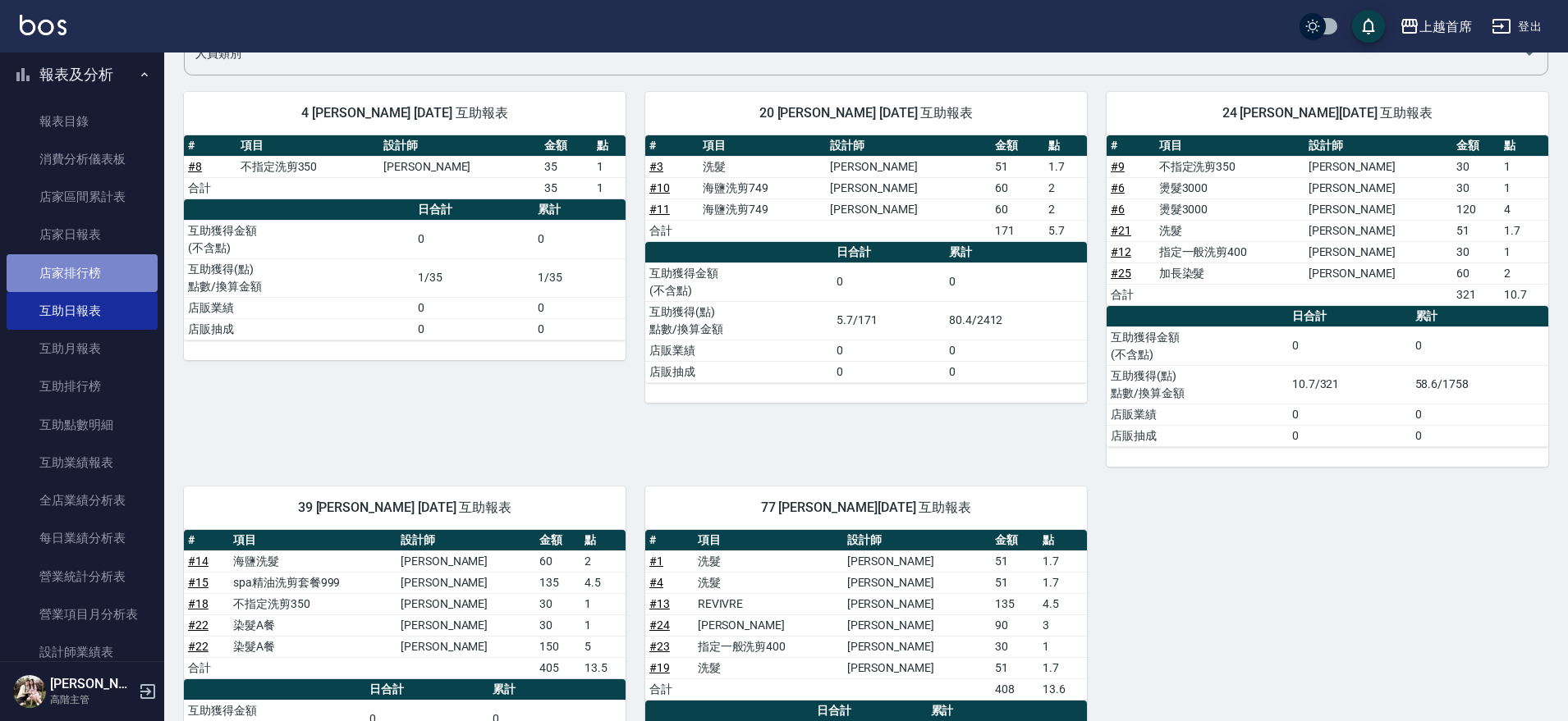
click at [112, 263] on link "店家排行榜" at bounding box center [82, 273] width 151 height 38
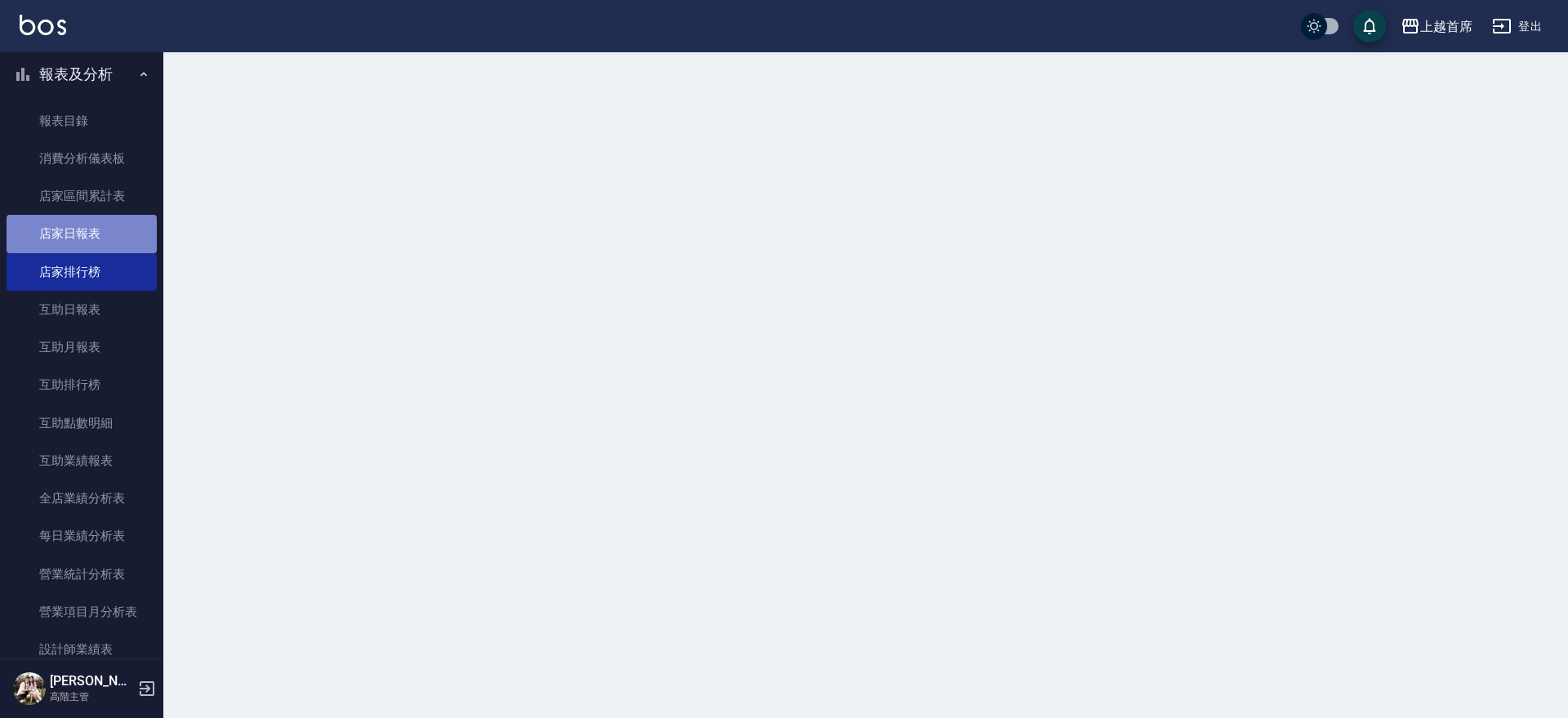
click at [117, 239] on link "店家日報表" at bounding box center [82, 233] width 151 height 38
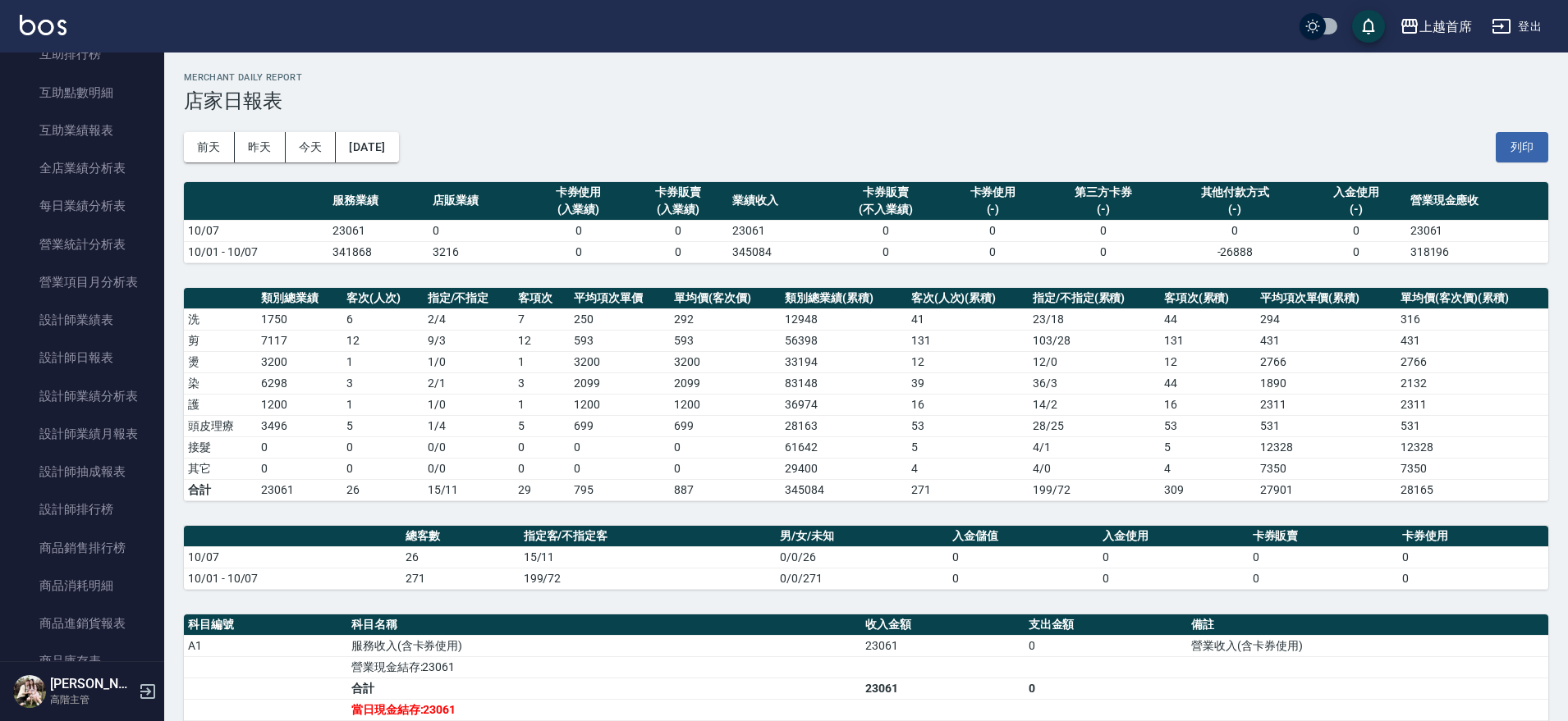
scroll to position [924, 0]
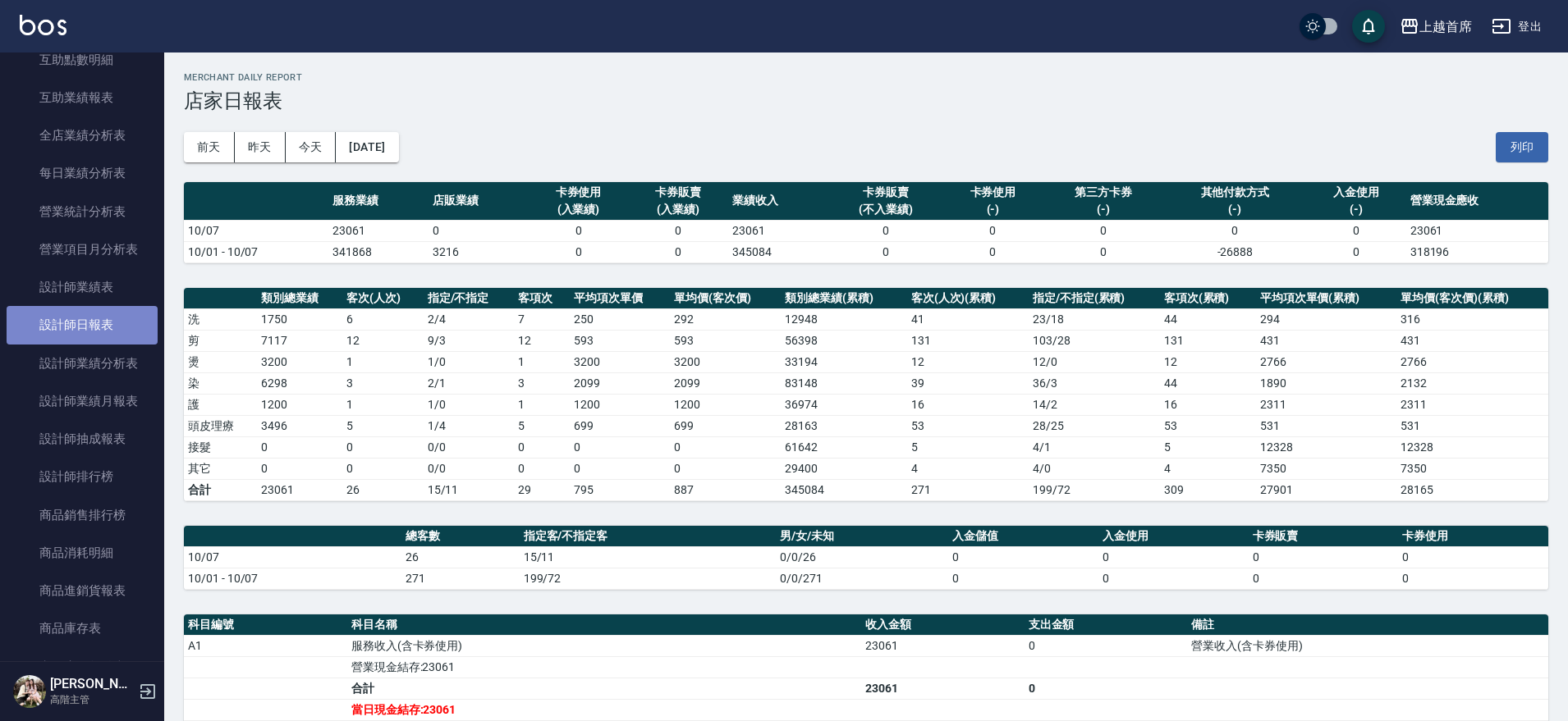
click at [102, 329] on link "設計師日報表" at bounding box center [82, 324] width 151 height 38
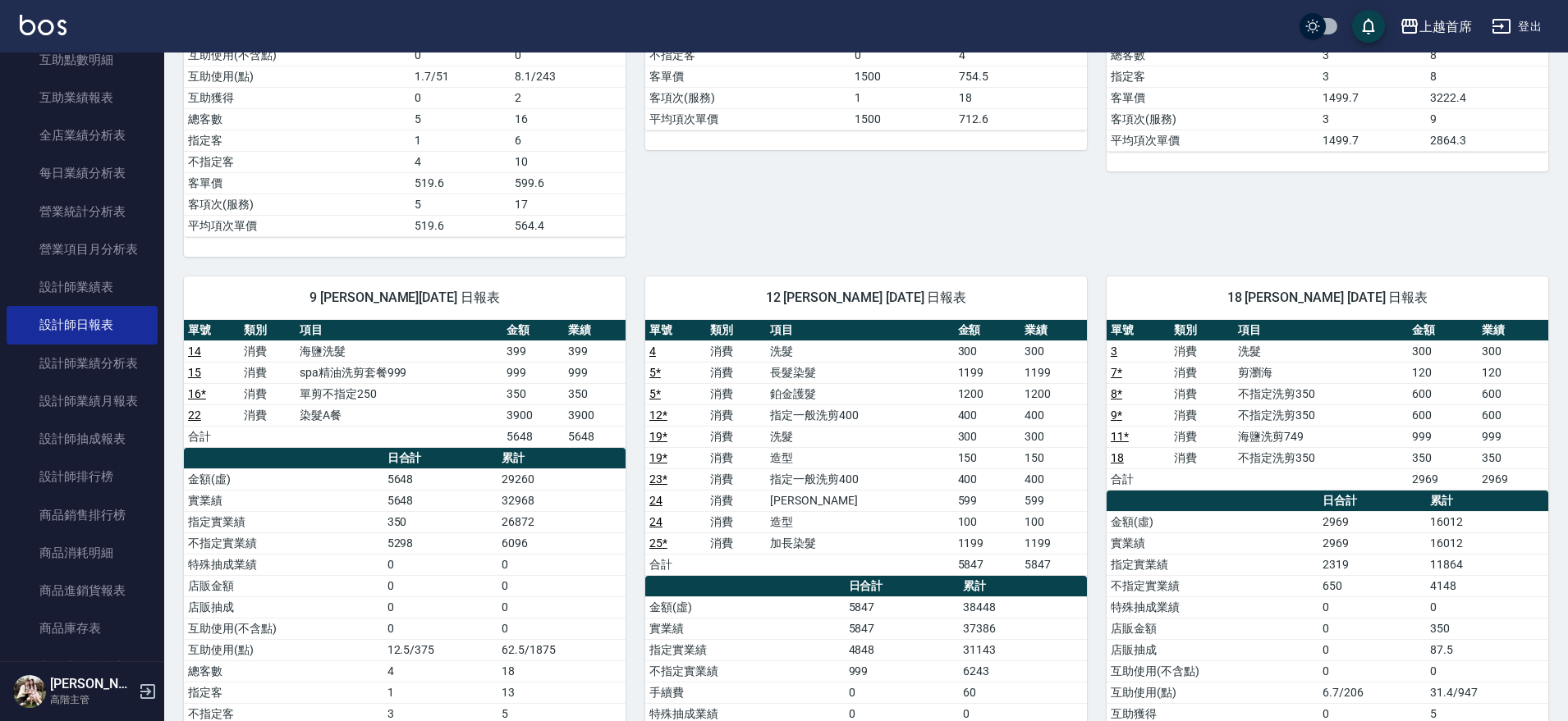
scroll to position [718, 0]
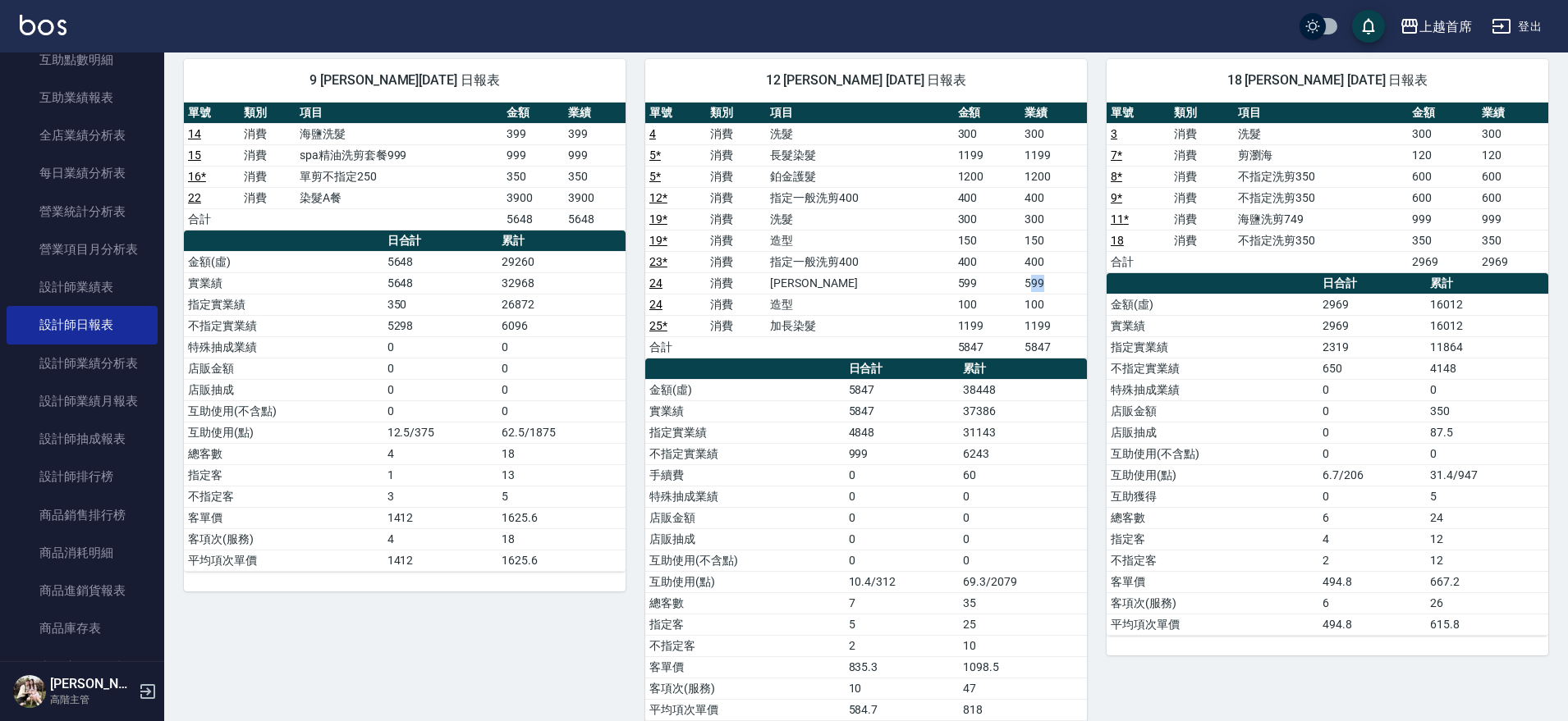
drag, startPoint x: 1033, startPoint y: 287, endPoint x: 1078, endPoint y: 284, distance: 45.1
click at [1078, 284] on td "599" at bounding box center [1053, 282] width 66 height 21
click at [1047, 258] on td "400" at bounding box center [1053, 261] width 66 height 21
click at [96, 466] on link "設計師排行榜" at bounding box center [82, 476] width 151 height 38
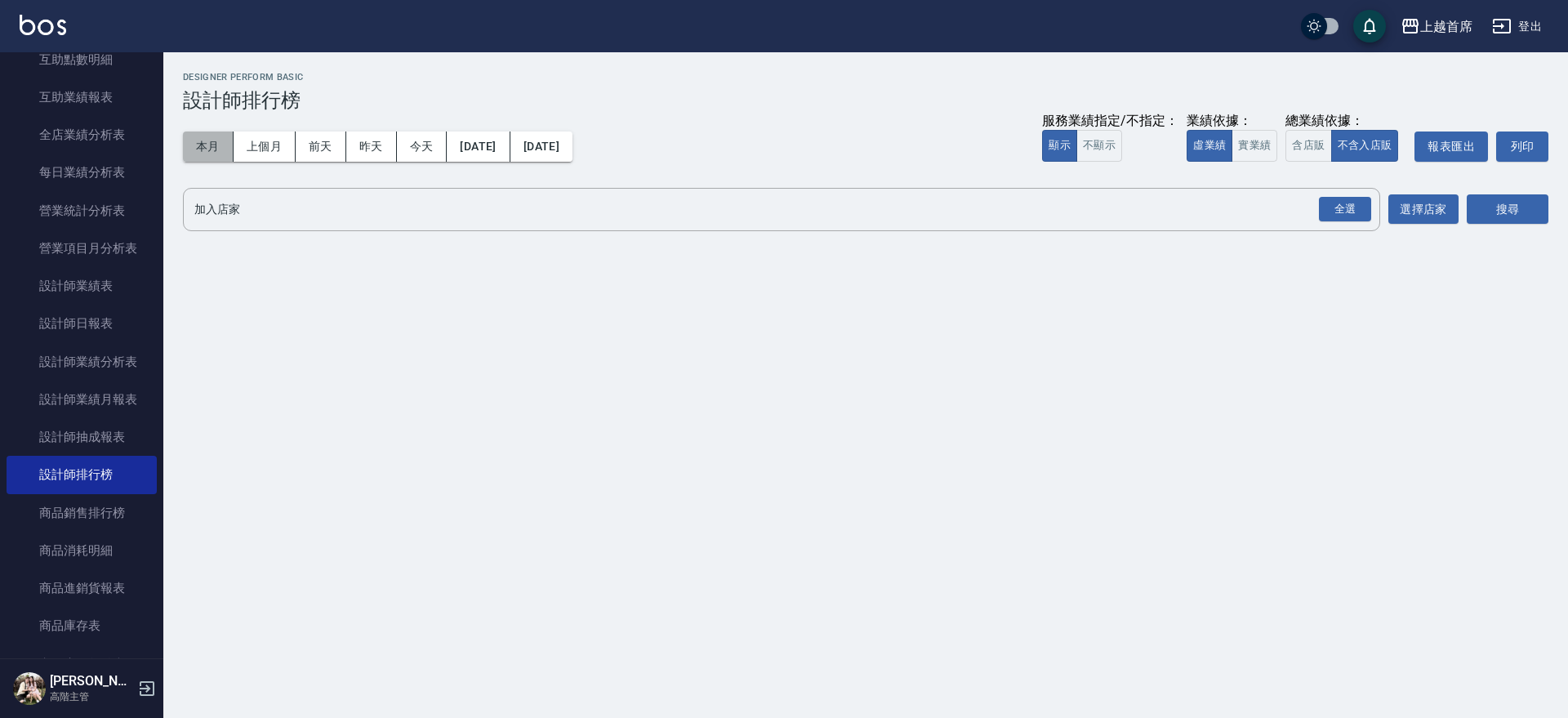
click at [224, 143] on button "本月" at bounding box center [208, 146] width 51 height 30
click at [1244, 141] on button "實業績" at bounding box center [1254, 146] width 46 height 32
click at [1341, 210] on div "全選" at bounding box center [1345, 209] width 53 height 25
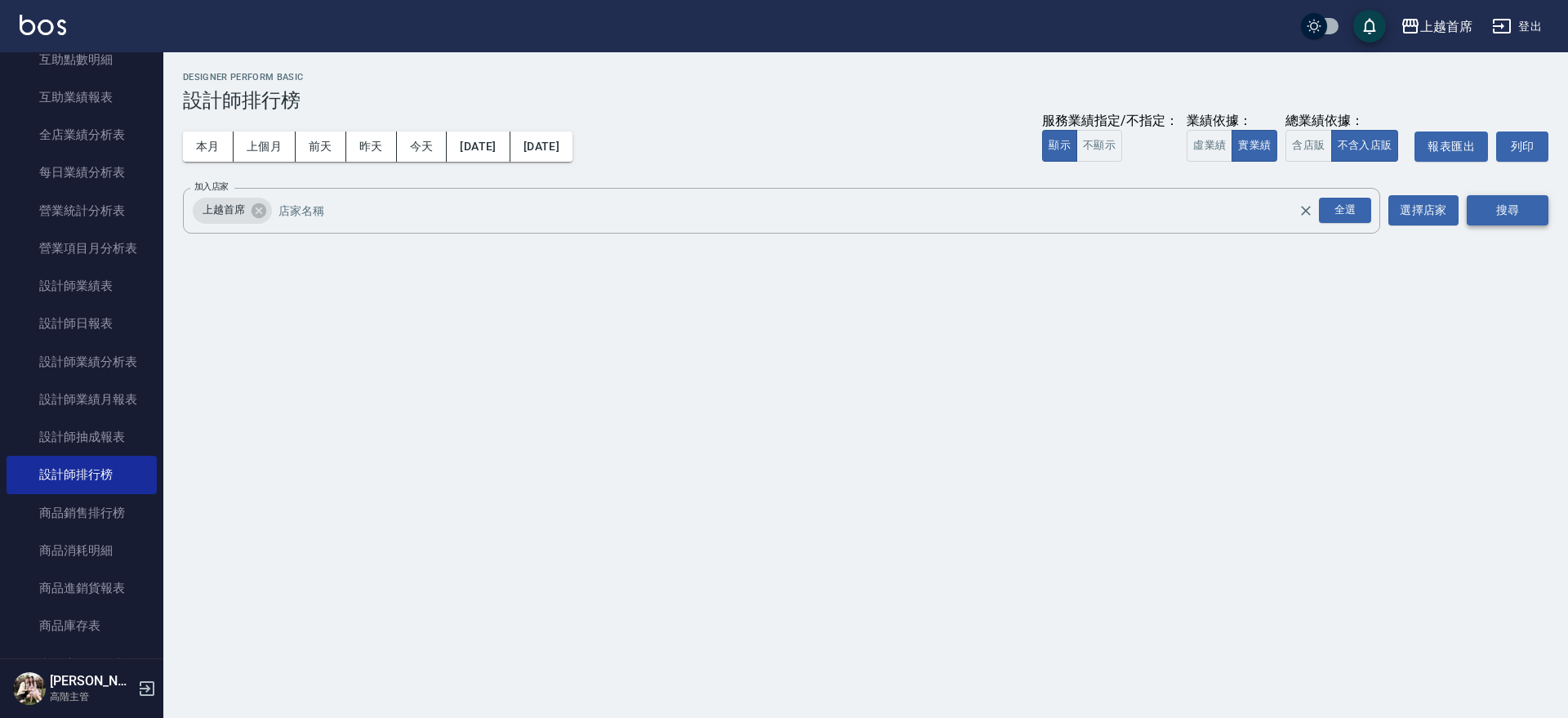
click at [1494, 206] on button "搜尋" at bounding box center [1508, 210] width 82 height 30
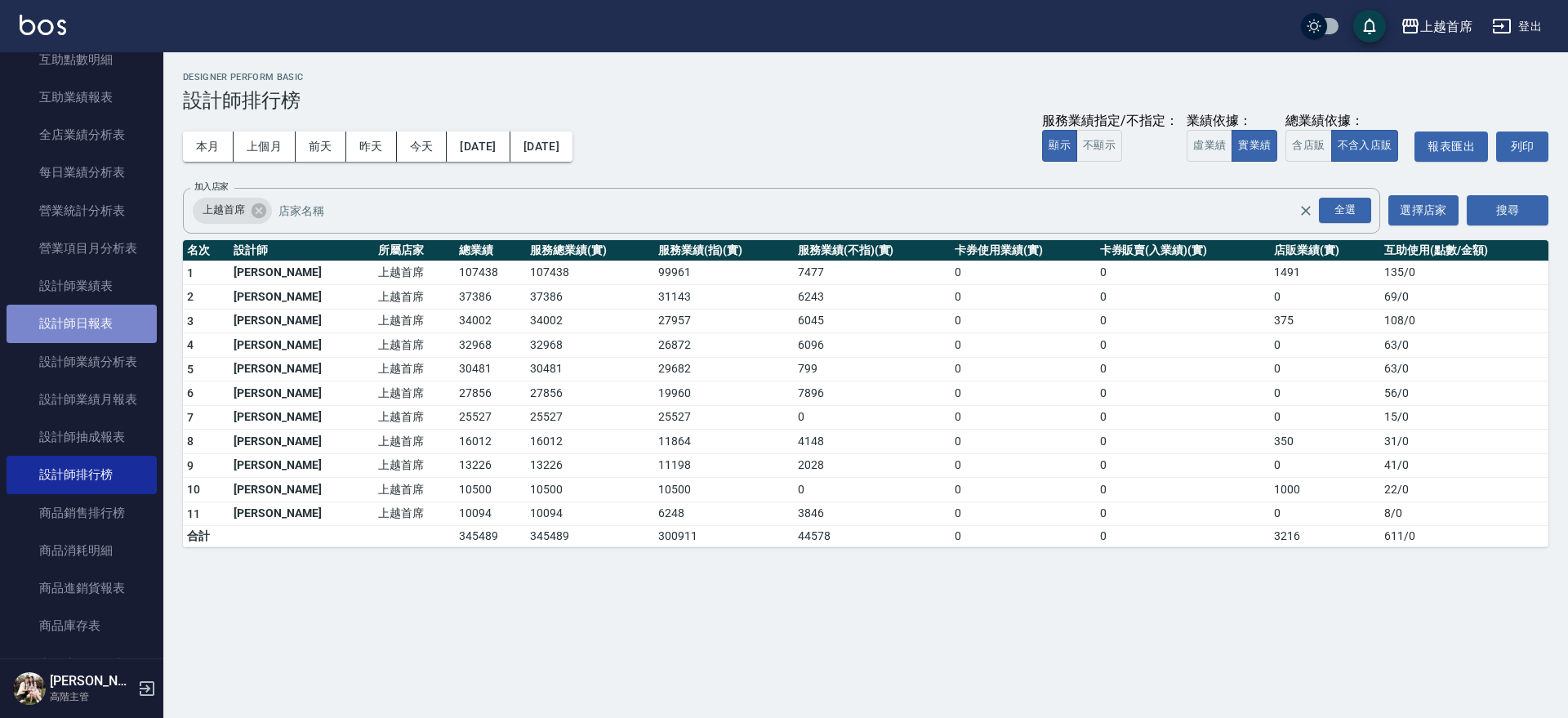
click at [112, 321] on link "設計師日報表" at bounding box center [82, 323] width 151 height 38
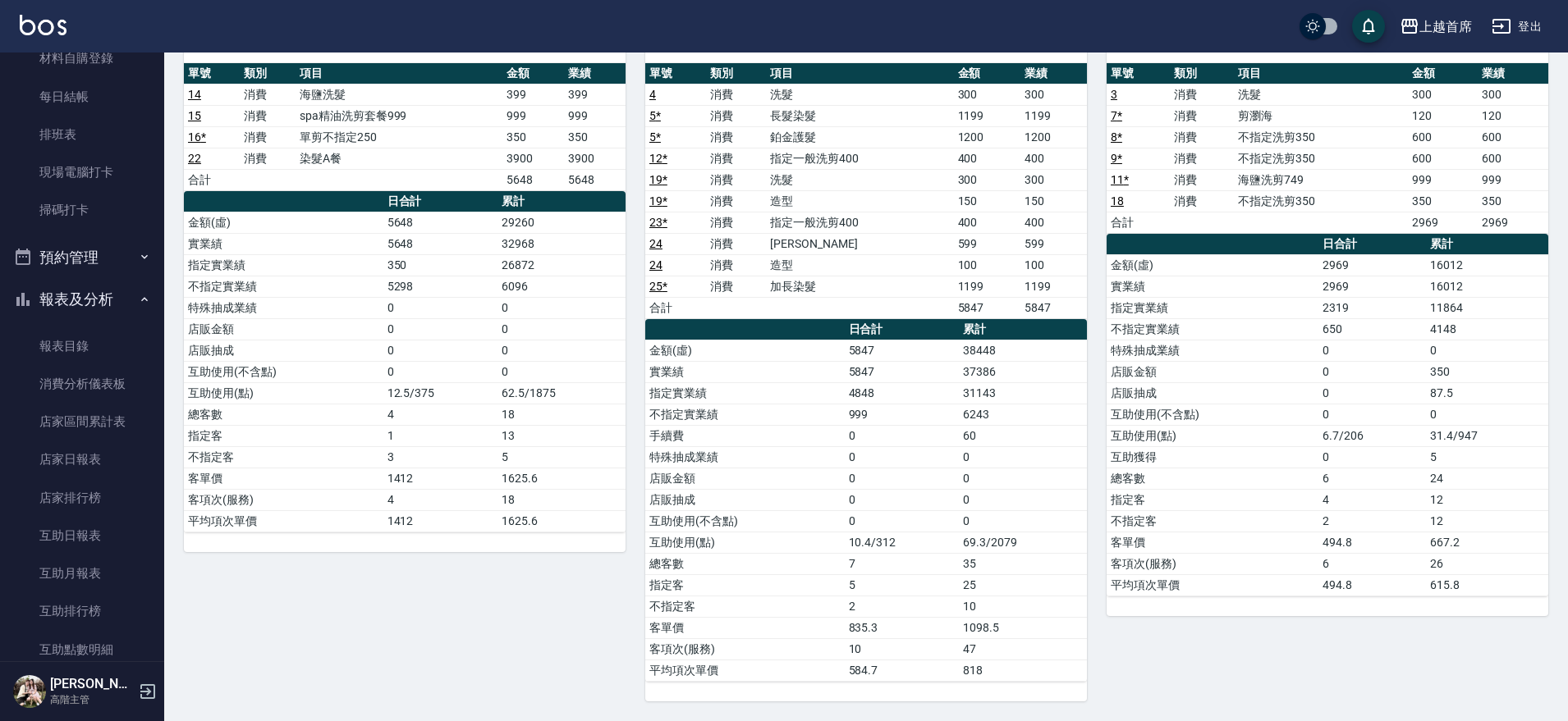
scroll to position [308, 0]
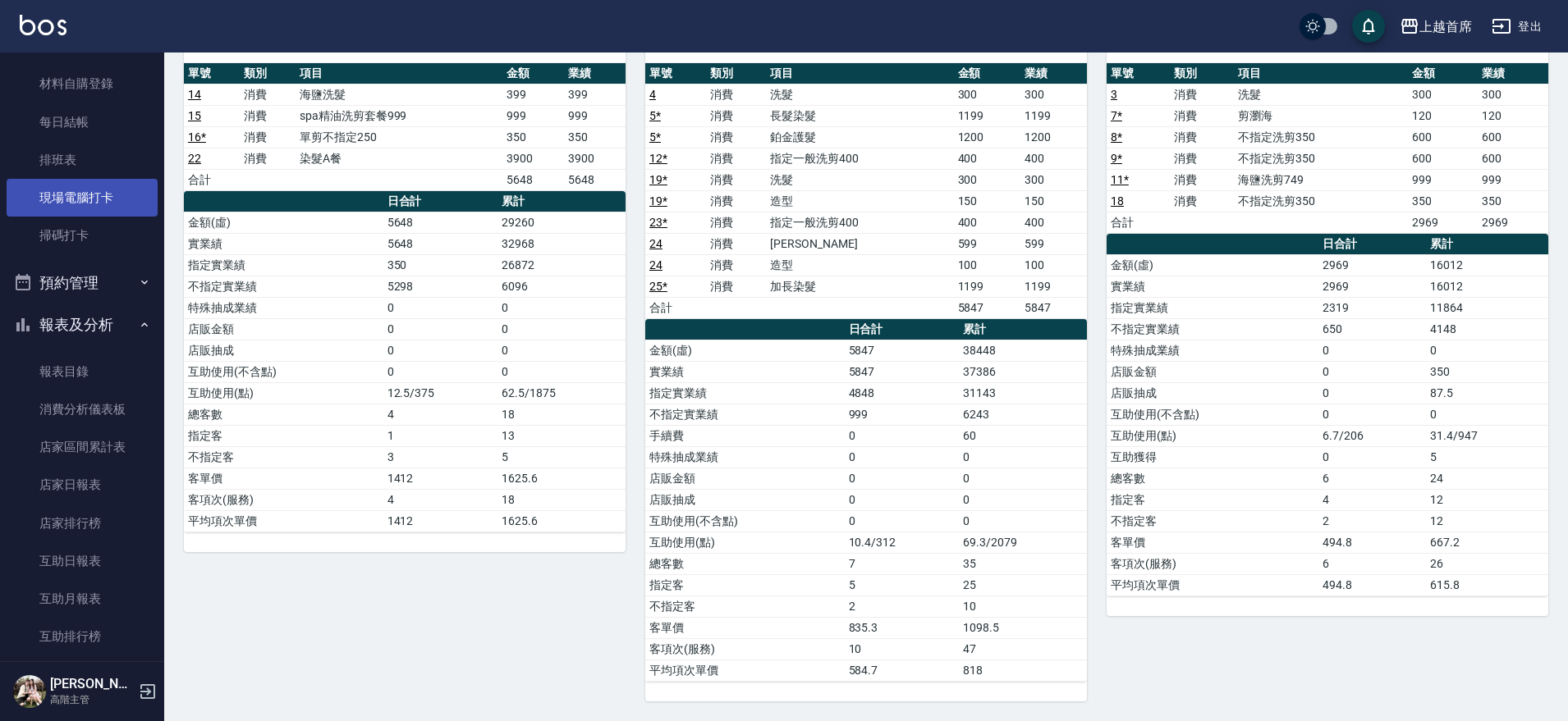
click at [91, 196] on link "現場電腦打卡" at bounding box center [82, 197] width 151 height 38
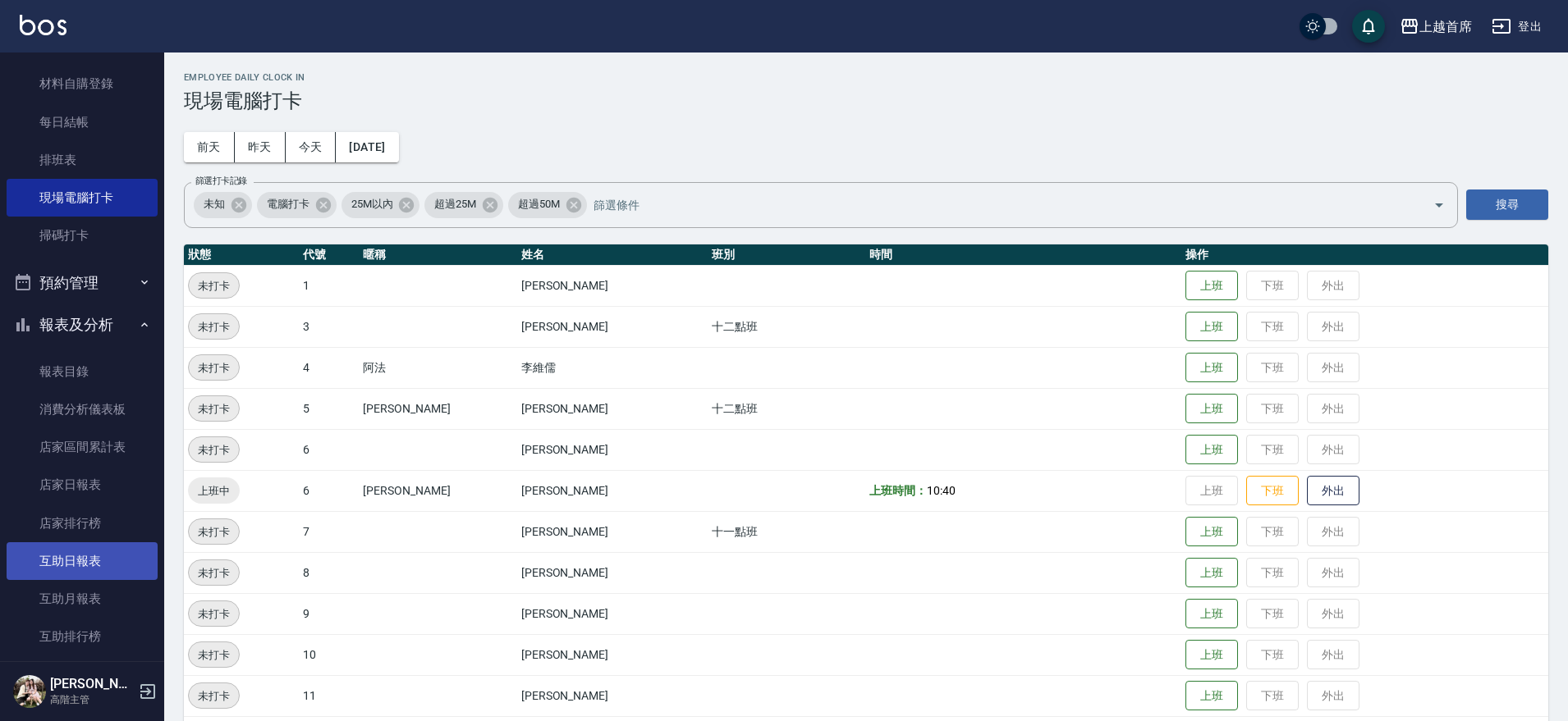
click at [95, 553] on link "互助日報表" at bounding box center [82, 561] width 151 height 38
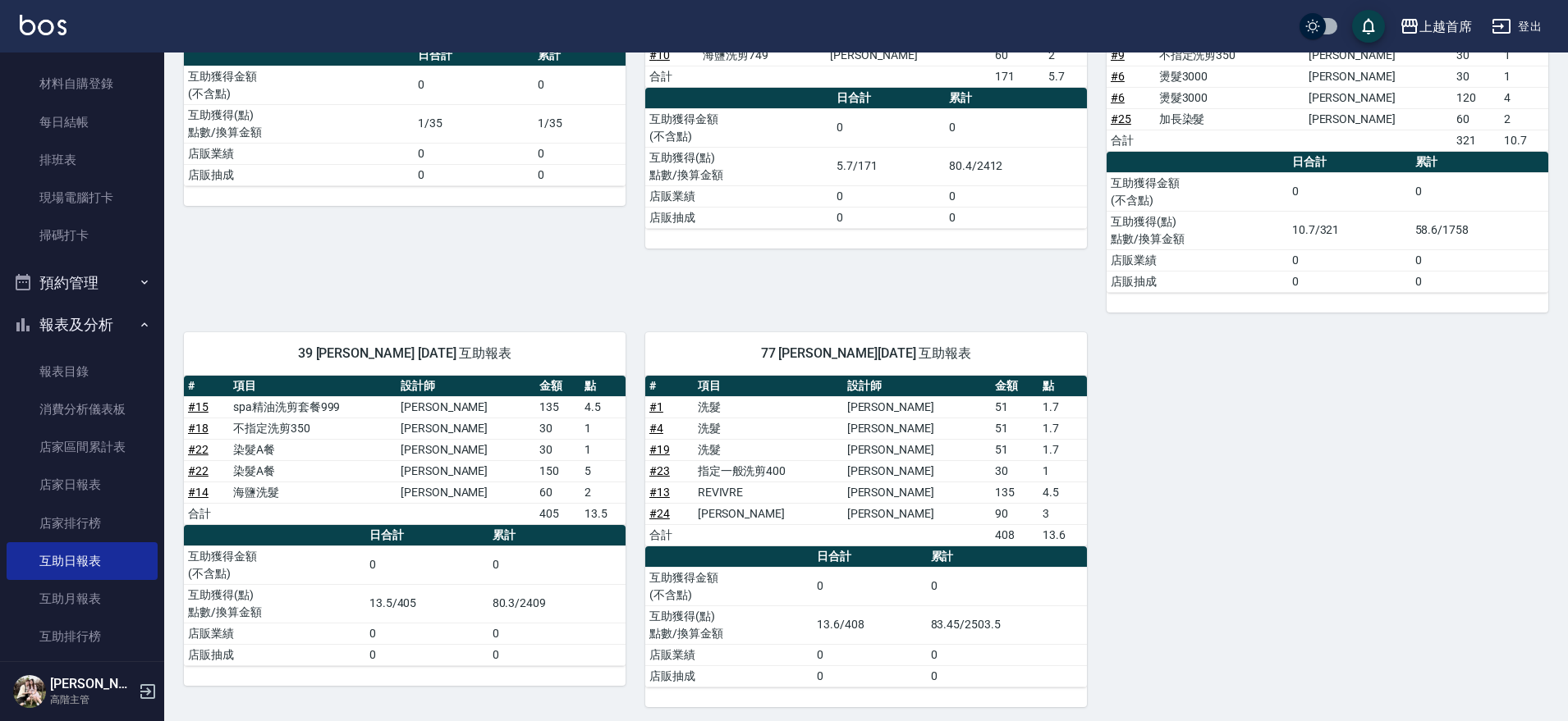
scroll to position [310, 0]
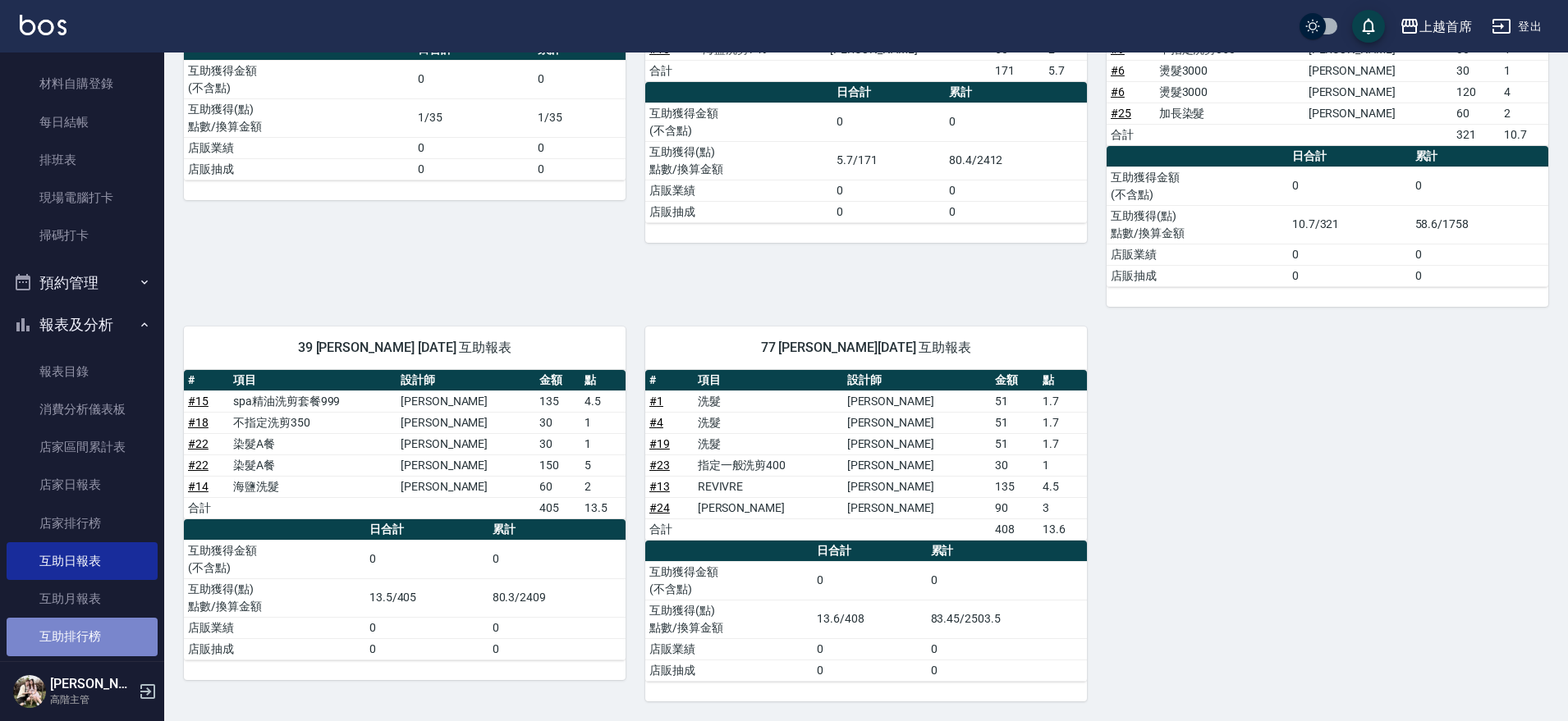
click at [103, 636] on link "互助排行榜" at bounding box center [82, 636] width 151 height 38
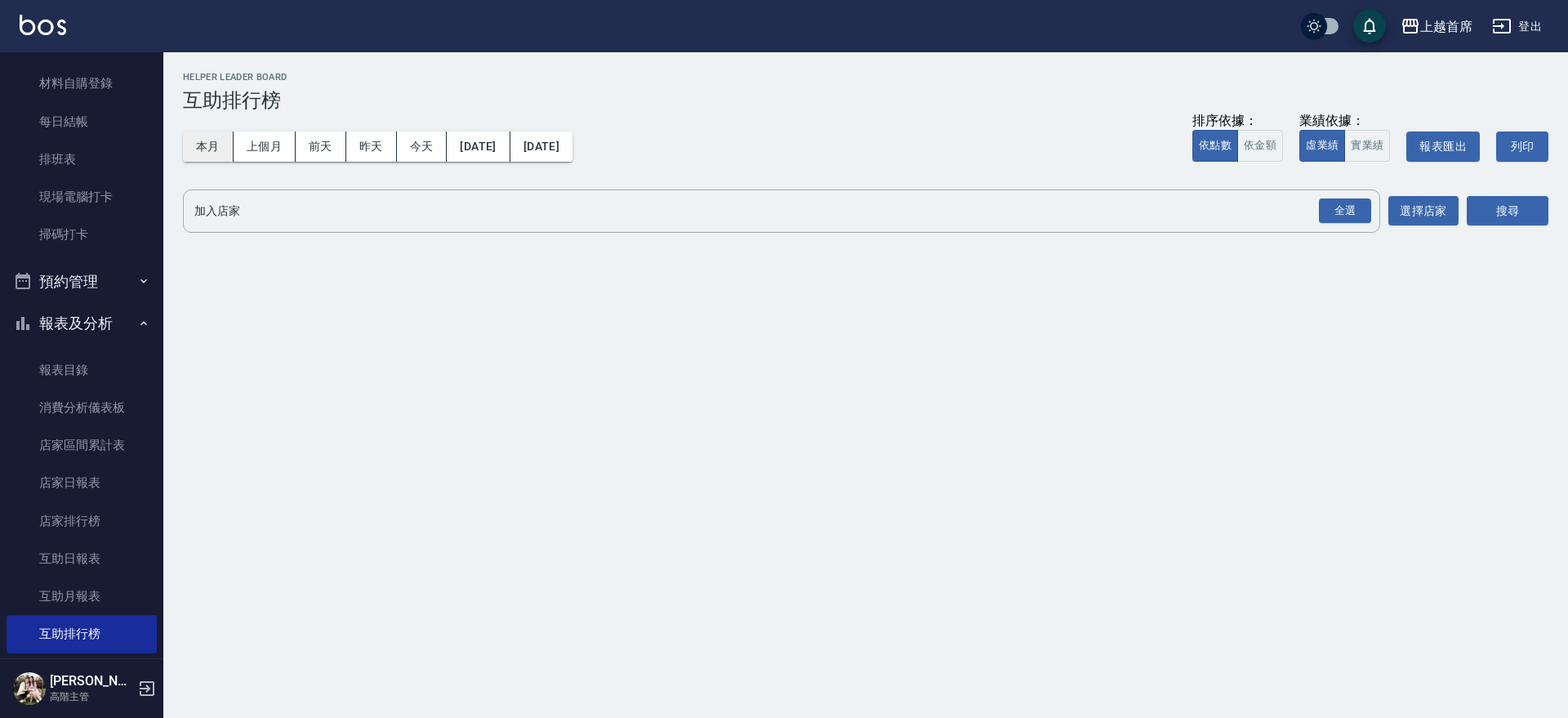
click at [202, 157] on button "本月" at bounding box center [208, 146] width 51 height 30
click at [1324, 208] on div "全選" at bounding box center [1345, 211] width 53 height 25
click at [1496, 222] on button "搜尋" at bounding box center [1508, 212] width 82 height 30
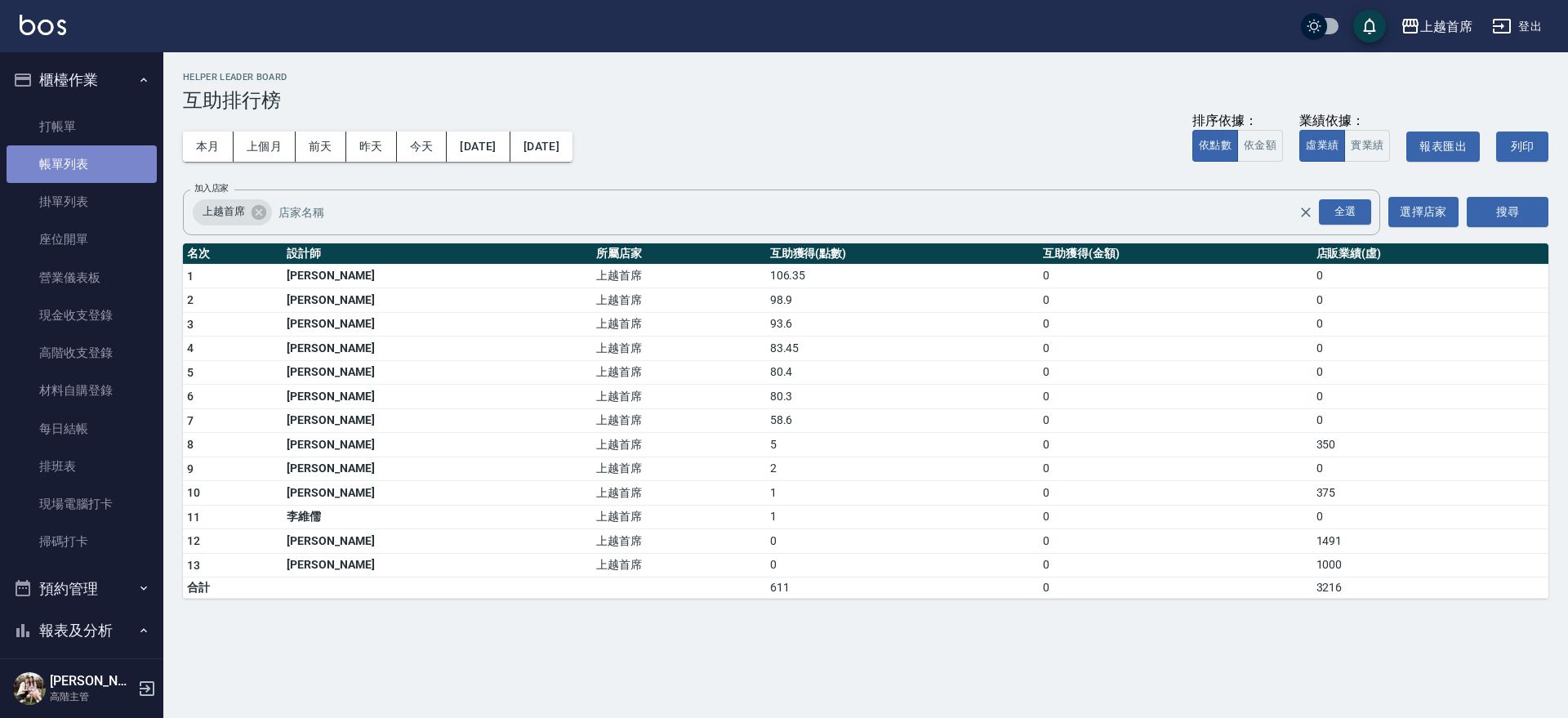
click at [100, 160] on link "帳單列表" at bounding box center [82, 164] width 151 height 38
